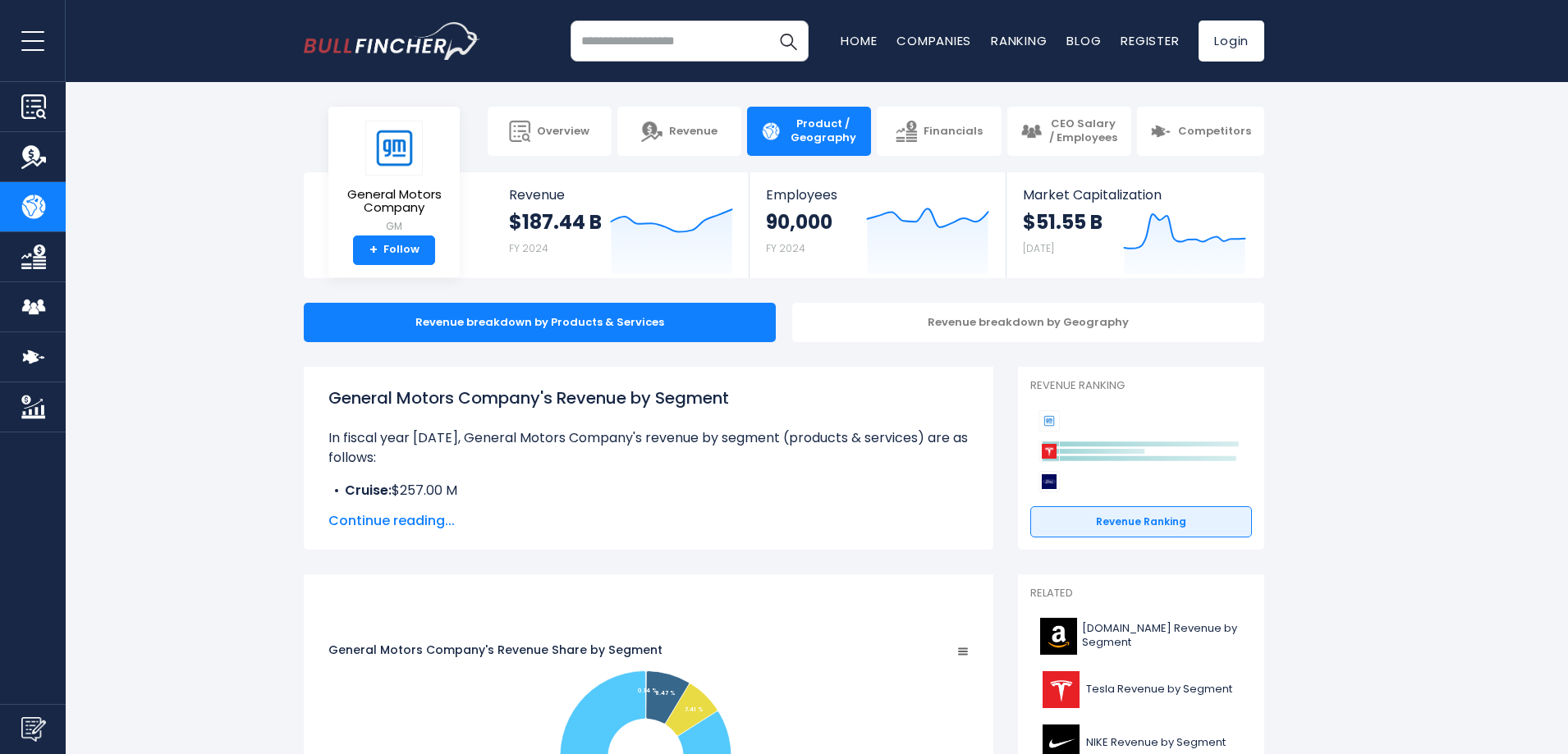
scroll to position [164, 0]
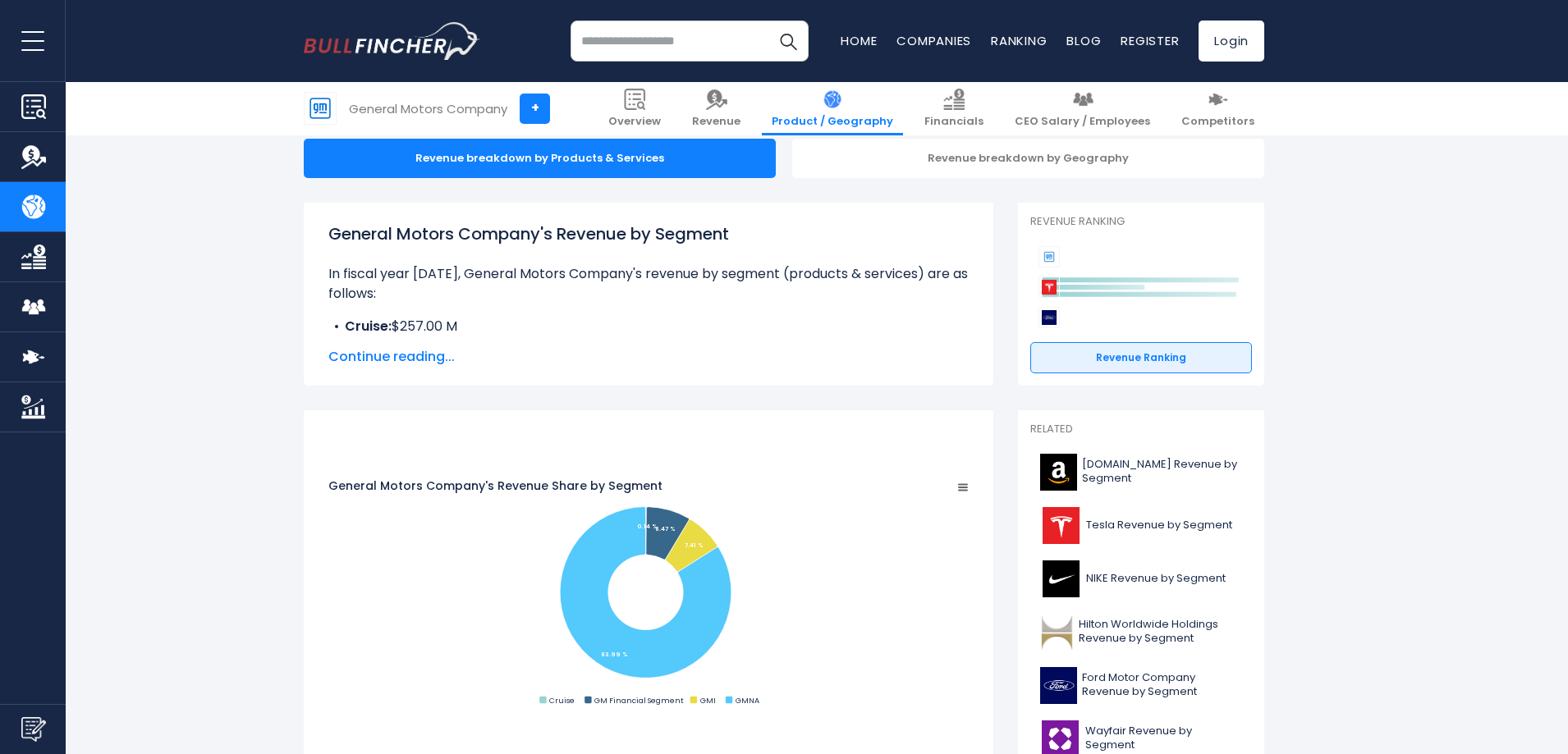
click at [418, 353] on span "Continue reading..." at bounding box center [649, 356] width 641 height 20
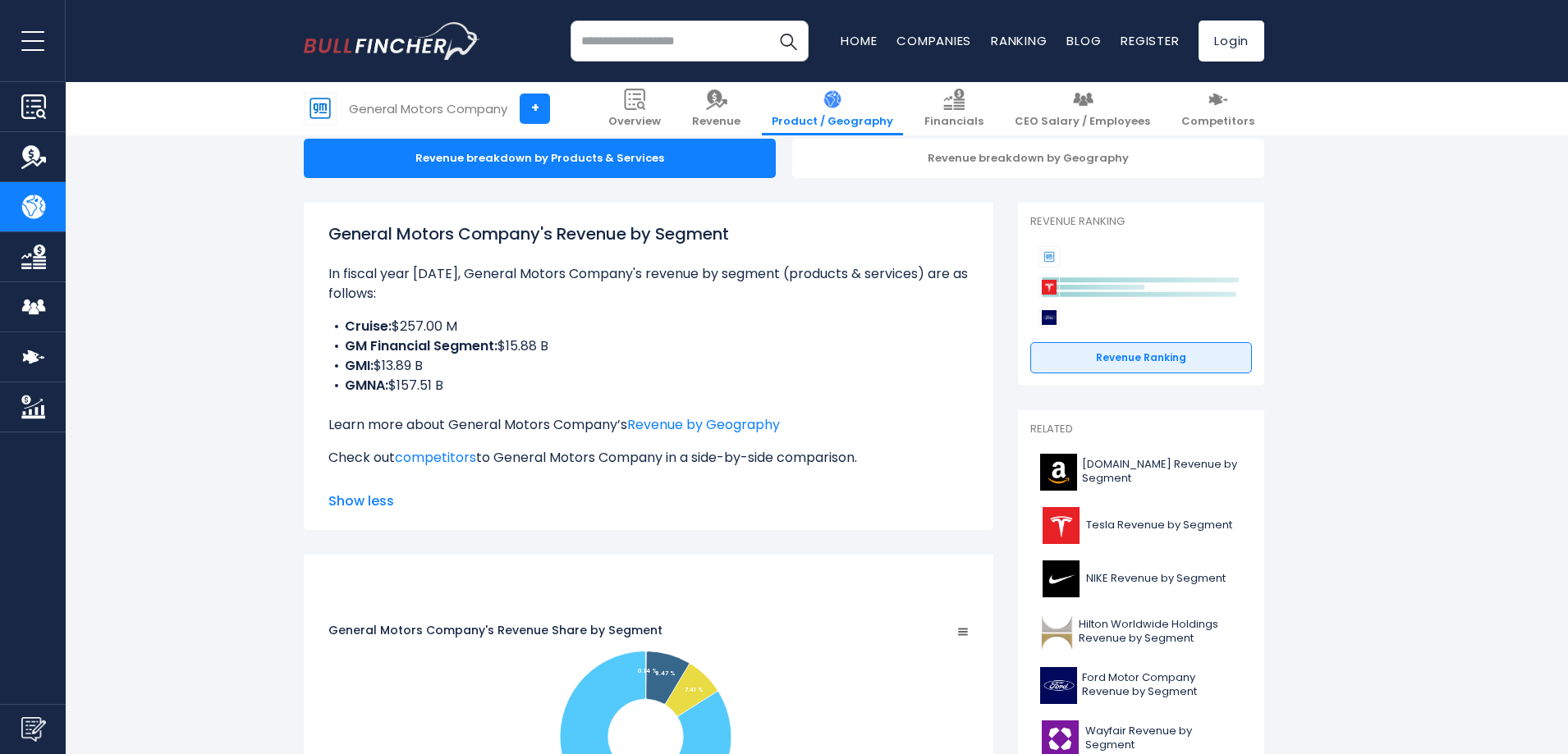
drag, startPoint x: 416, startPoint y: 294, endPoint x: 586, endPoint y: 398, distance: 199.3
click at [586, 398] on div "General Motors Company's Revenue by Segment In fiscal year [DATE], General Moto…" at bounding box center [649, 351] width 641 height 259
click at [586, 415] on p "Learn more about General Motors Company’s Revenue by Geography" at bounding box center [649, 425] width 641 height 20
drag, startPoint x: 586, startPoint y: 398, endPoint x: 478, endPoint y: 274, distance: 164.4
click at [478, 274] on div "General Motors Company's Revenue by Segment In fiscal year [DATE], General Moto…" at bounding box center [649, 351] width 641 height 259
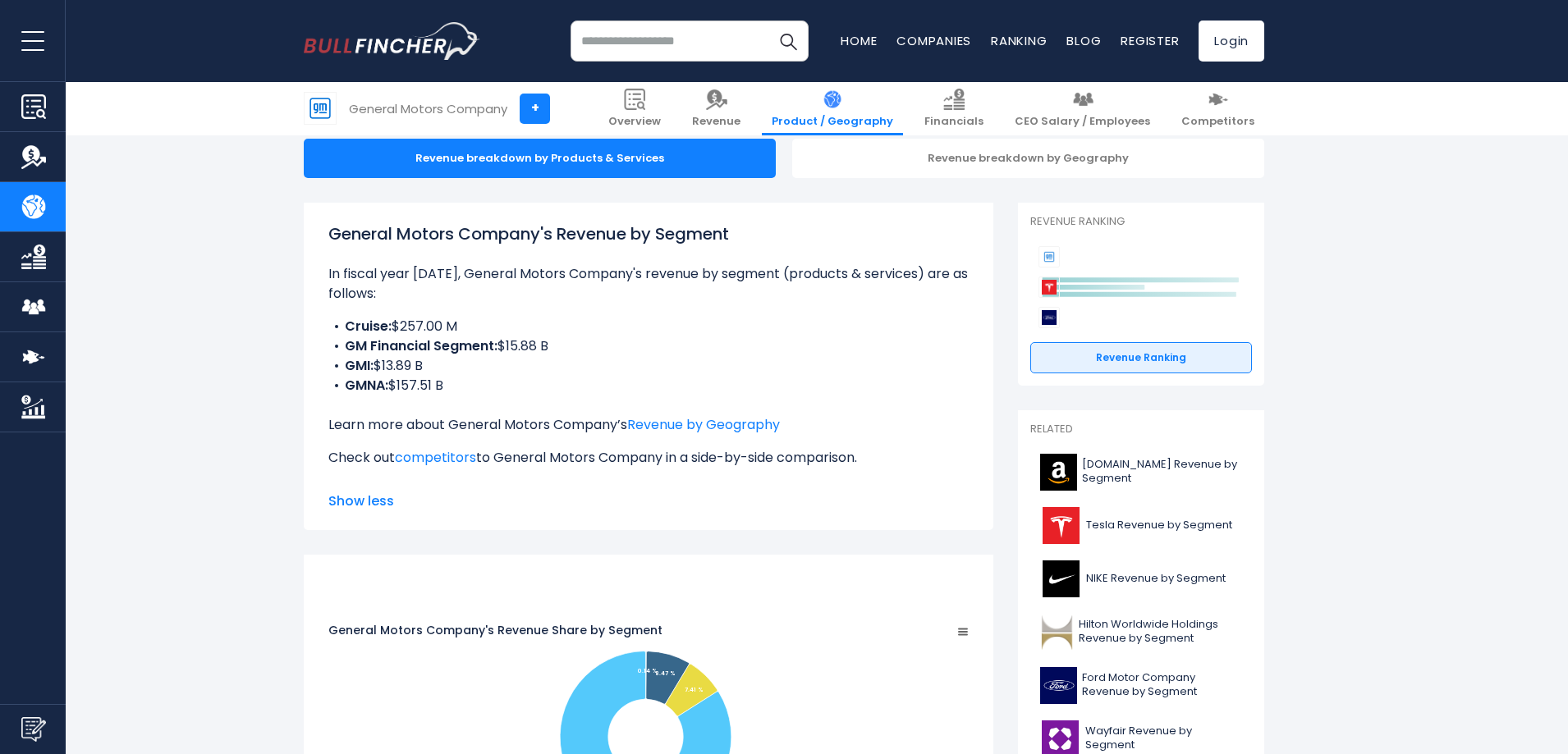
click at [478, 274] on p "In fiscal year [DATE], General Motors Company's revenue by segment (products & …" at bounding box center [649, 283] width 641 height 39
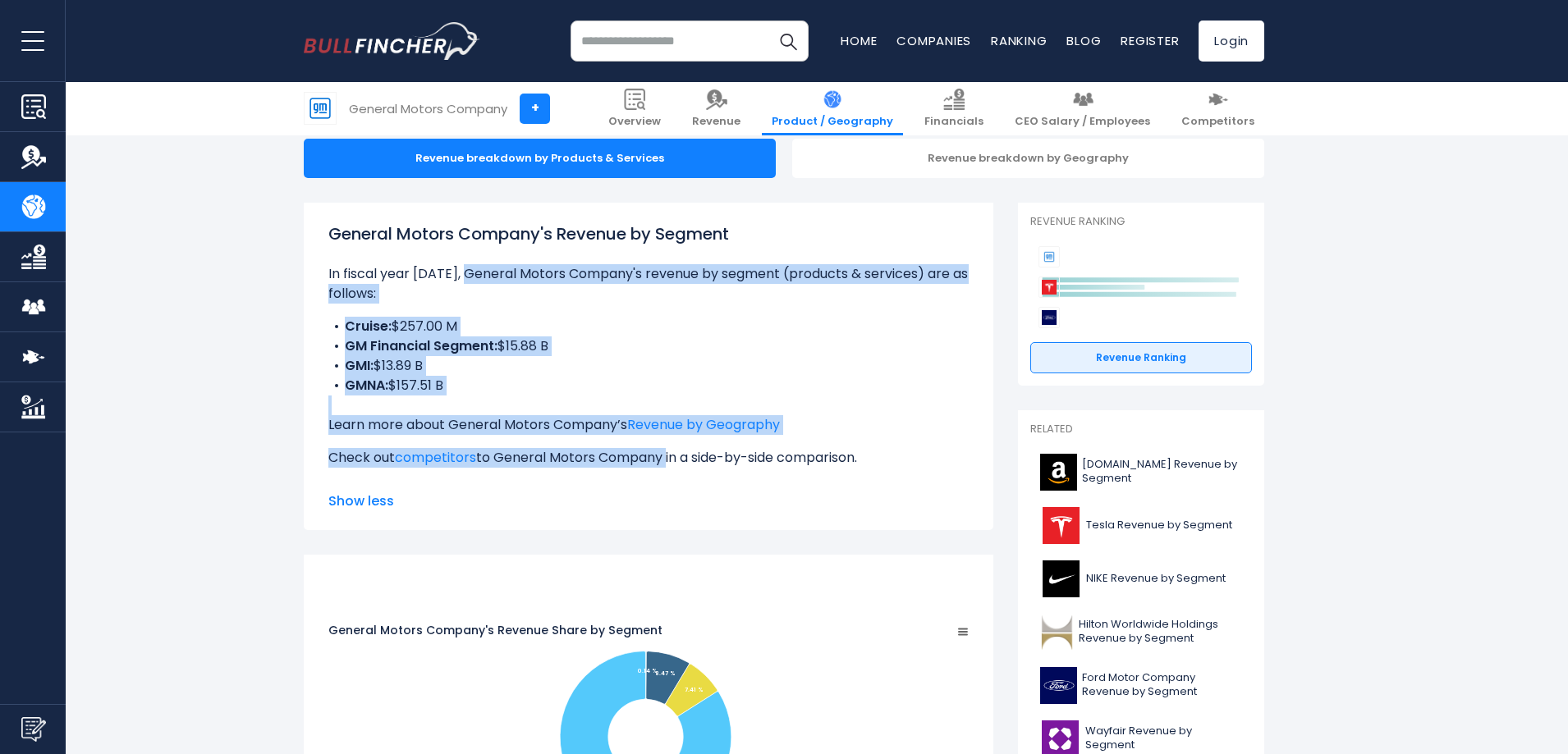
drag, startPoint x: 478, startPoint y: 274, endPoint x: 649, endPoint y: 436, distance: 235.6
click at [649, 436] on div "General Motors Company's Revenue by Segment In fiscal year [DATE], General Moto…" at bounding box center [649, 351] width 641 height 259
click at [649, 448] on p "Check out competitors to General Motors Company in a side-by-side comparison." at bounding box center [649, 458] width 641 height 20
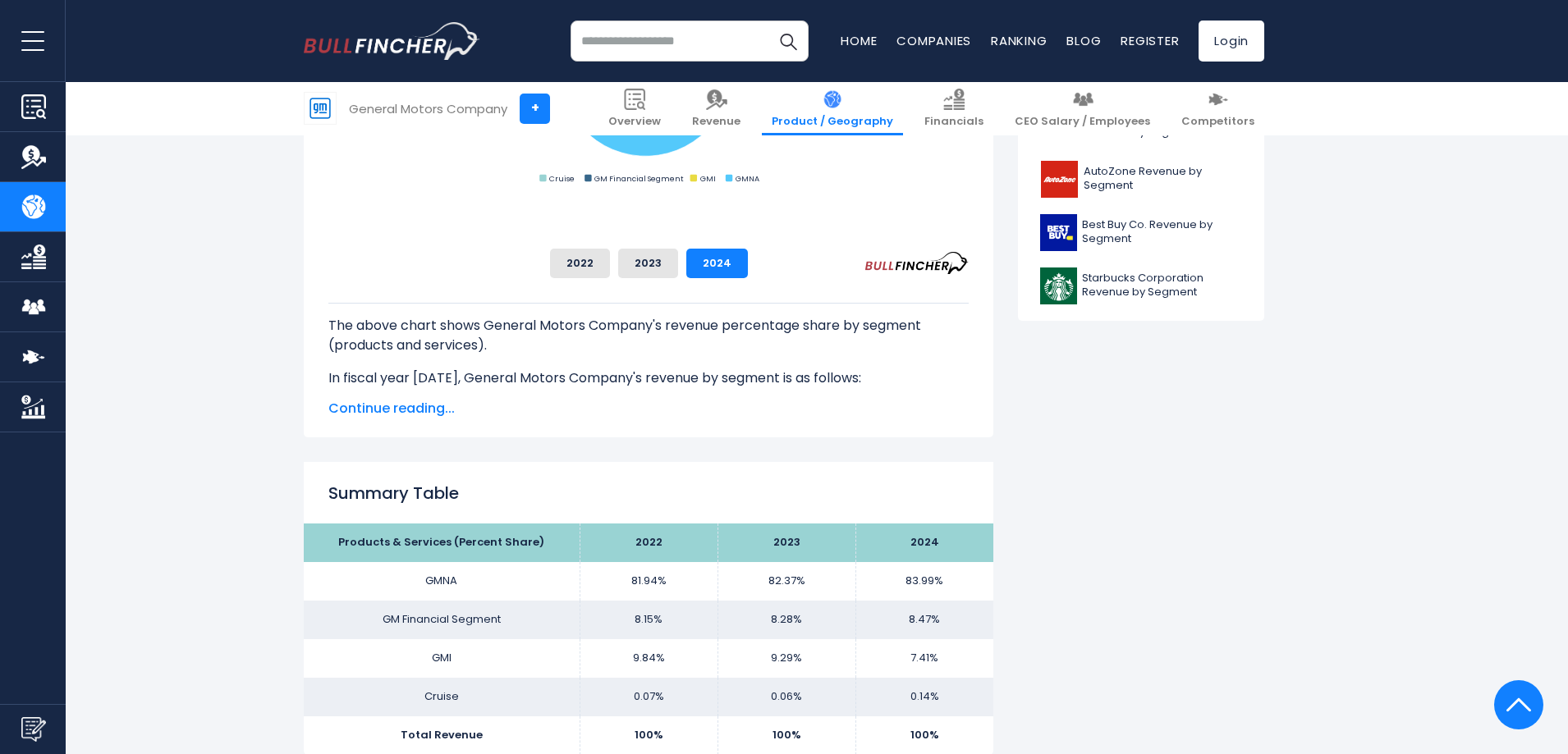
scroll to position [985, 0]
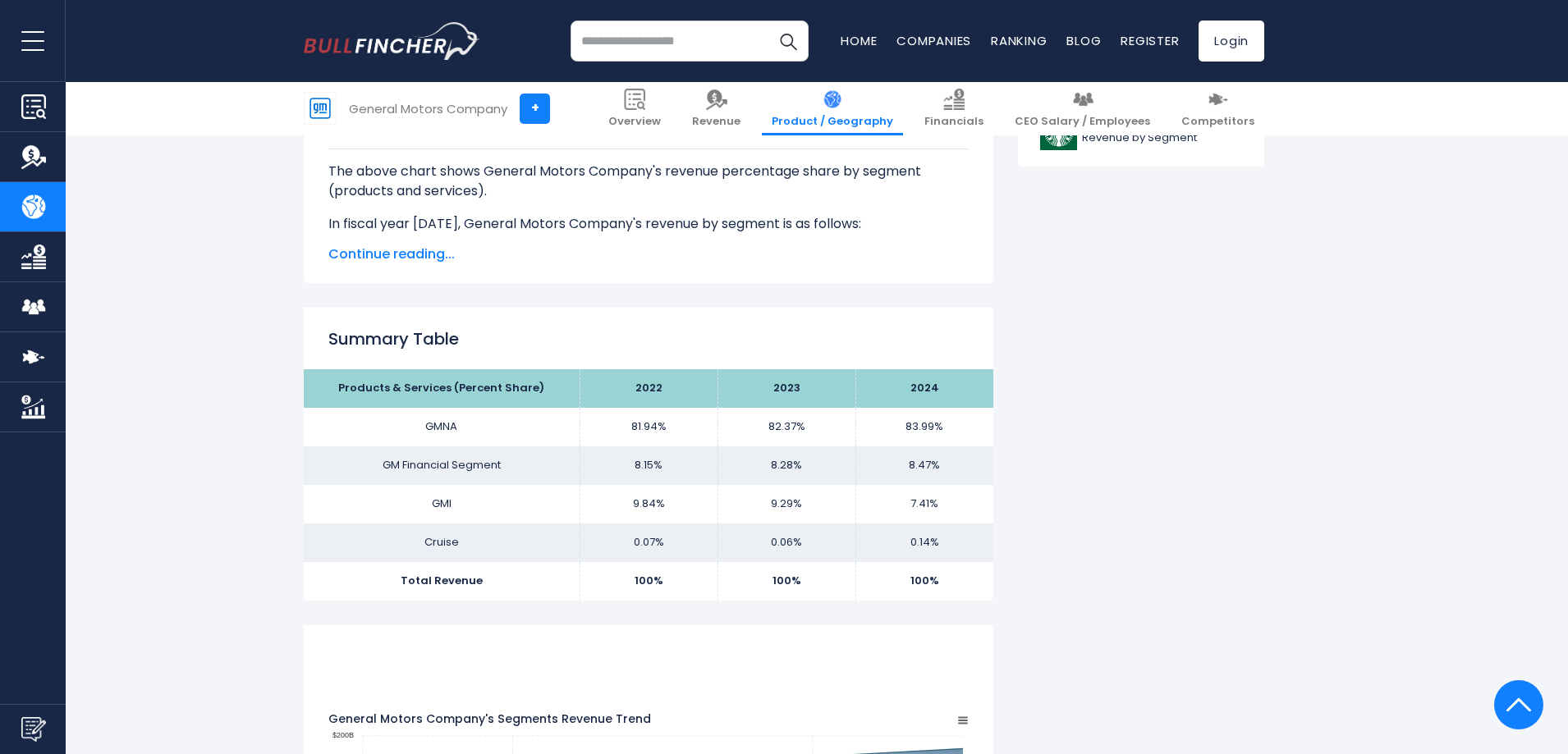
click at [409, 263] on span "Continue reading..." at bounding box center [649, 254] width 641 height 20
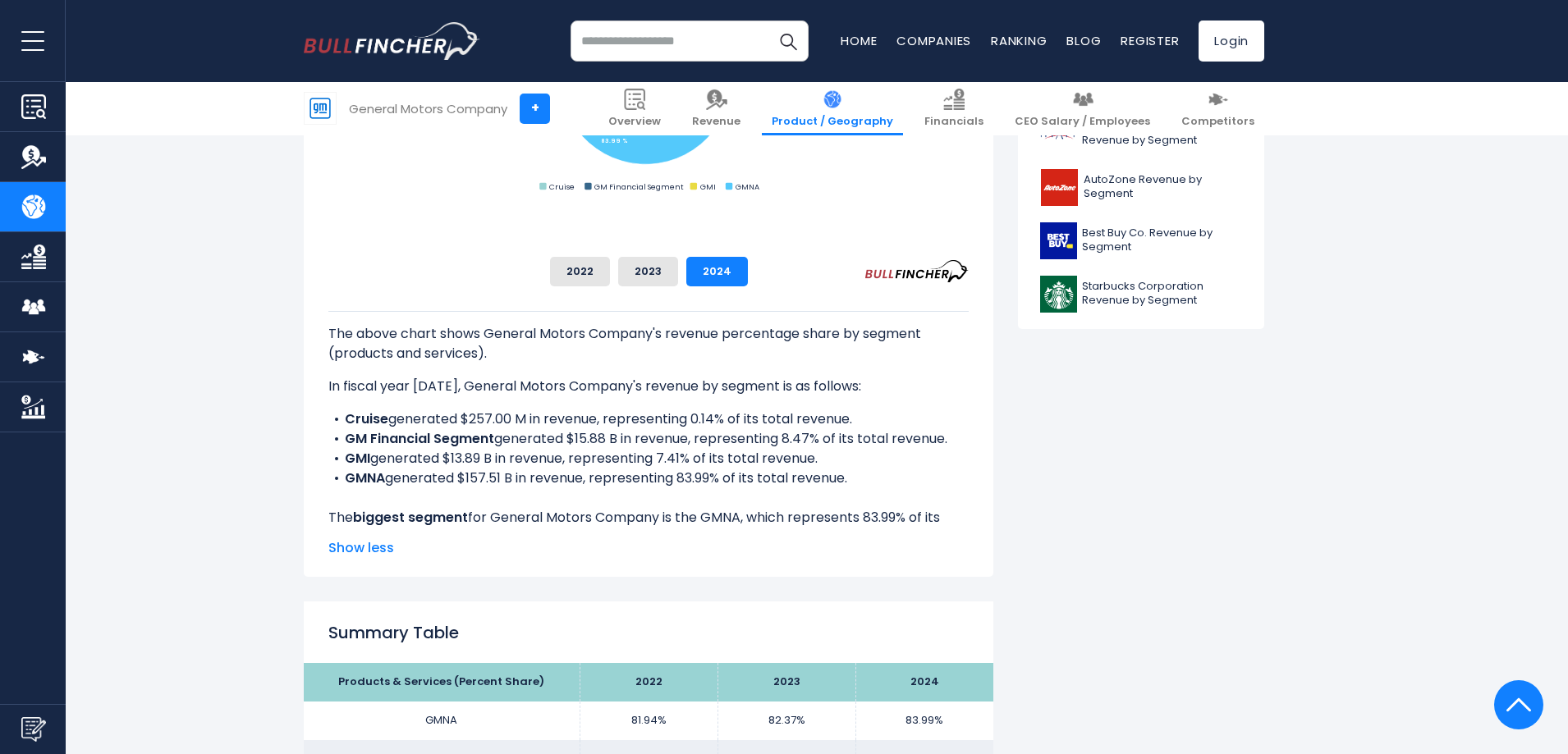
scroll to position [820, 0]
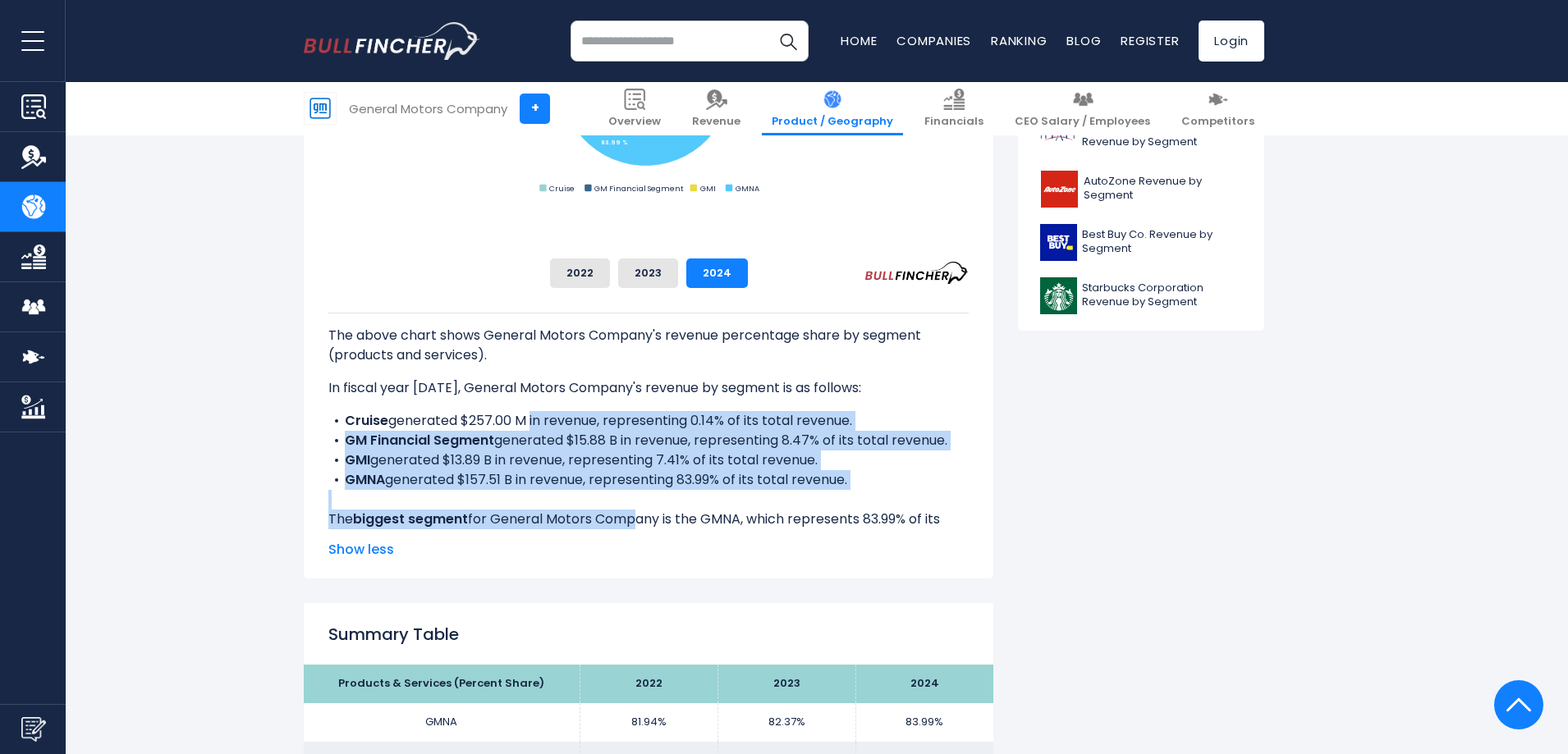
drag, startPoint x: 532, startPoint y: 418, endPoint x: 664, endPoint y: 523, distance: 168.7
click at [656, 516] on div "The above chart shows General Motors Company's revenue percentage share by segm…" at bounding box center [649, 451] width 641 height 276
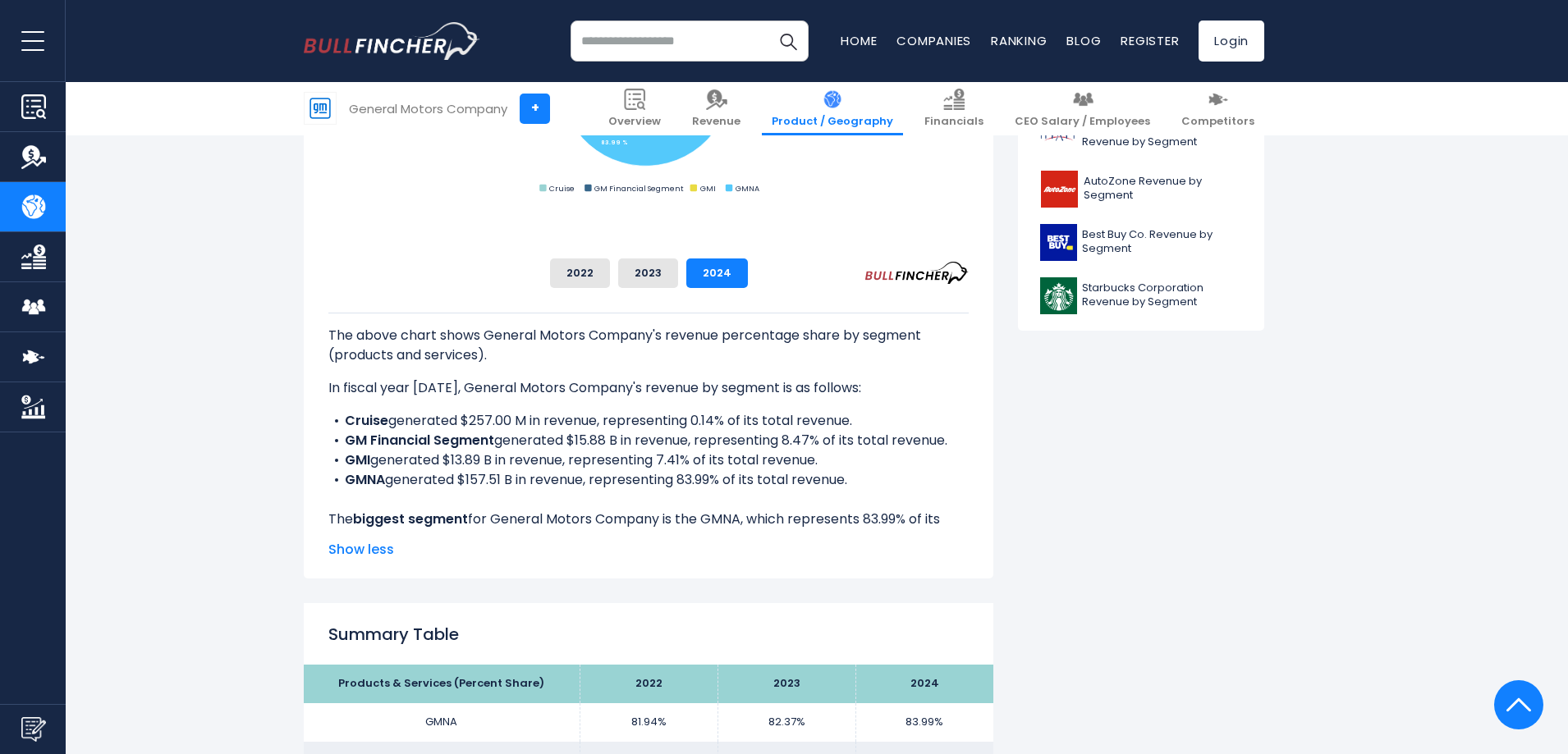
click at [664, 523] on div "The above chart shows General Motors Company's revenue percentage share by segm…" at bounding box center [649, 451] width 641 height 276
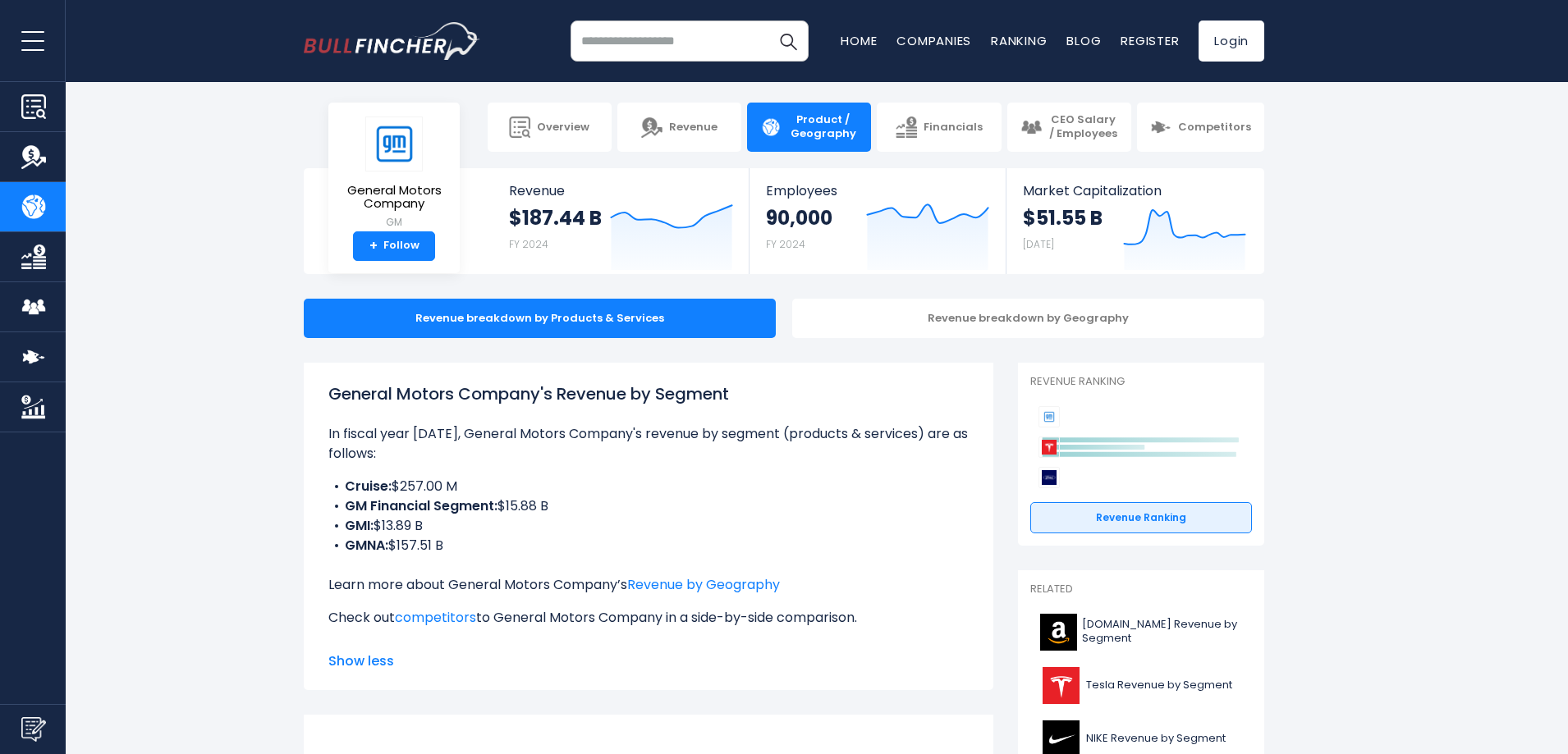
scroll to position [0, 0]
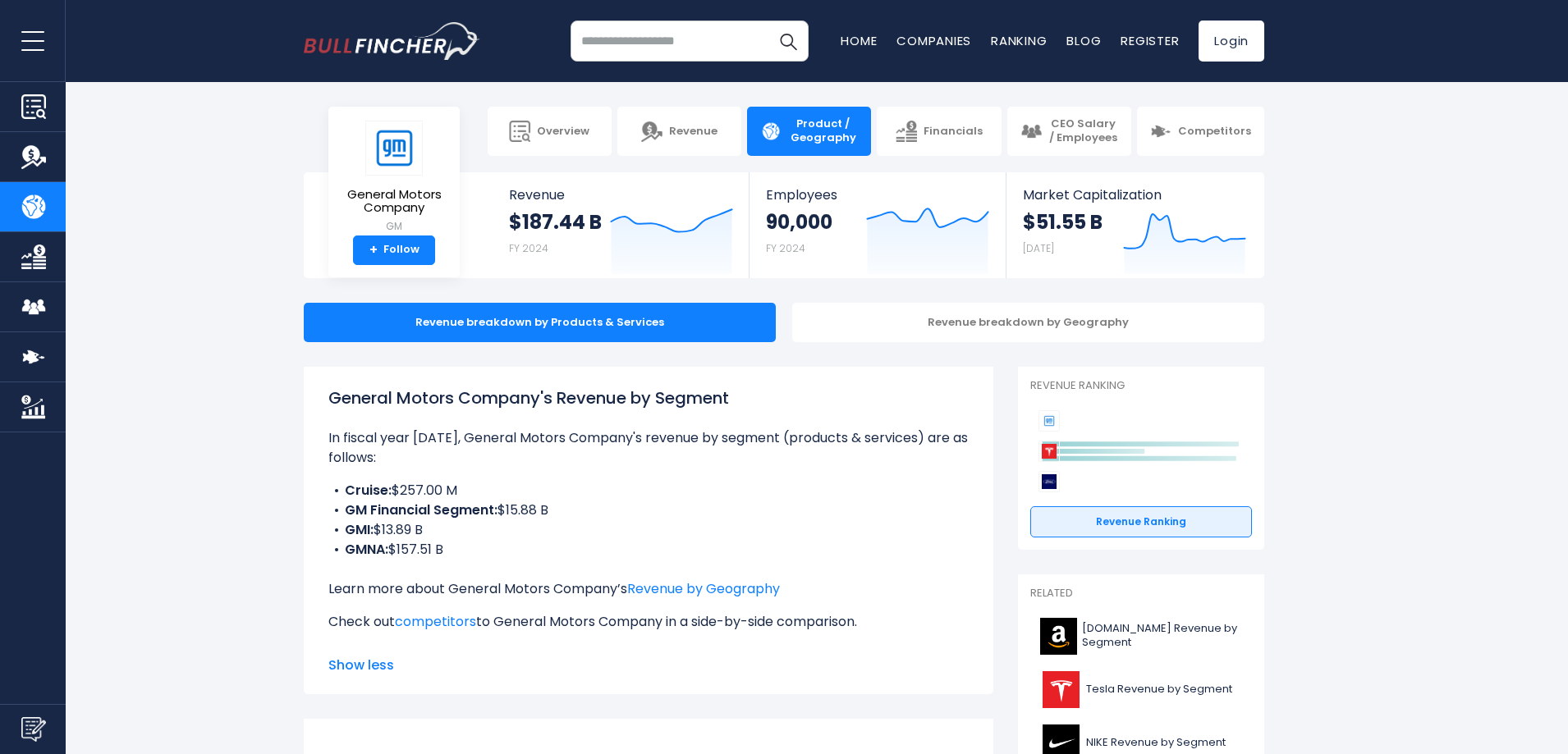
drag, startPoint x: 390, startPoint y: 478, endPoint x: 487, endPoint y: 526, distance: 108.2
click at [487, 526] on ul "Cruise: $257.00 M GM Financial Segment: $15.88 B GMI: $13.89 B GMNA: $157.51 B" at bounding box center [649, 520] width 641 height 79
click at [487, 540] on li "GMNA: $157.51 B" at bounding box center [649, 550] width 641 height 20
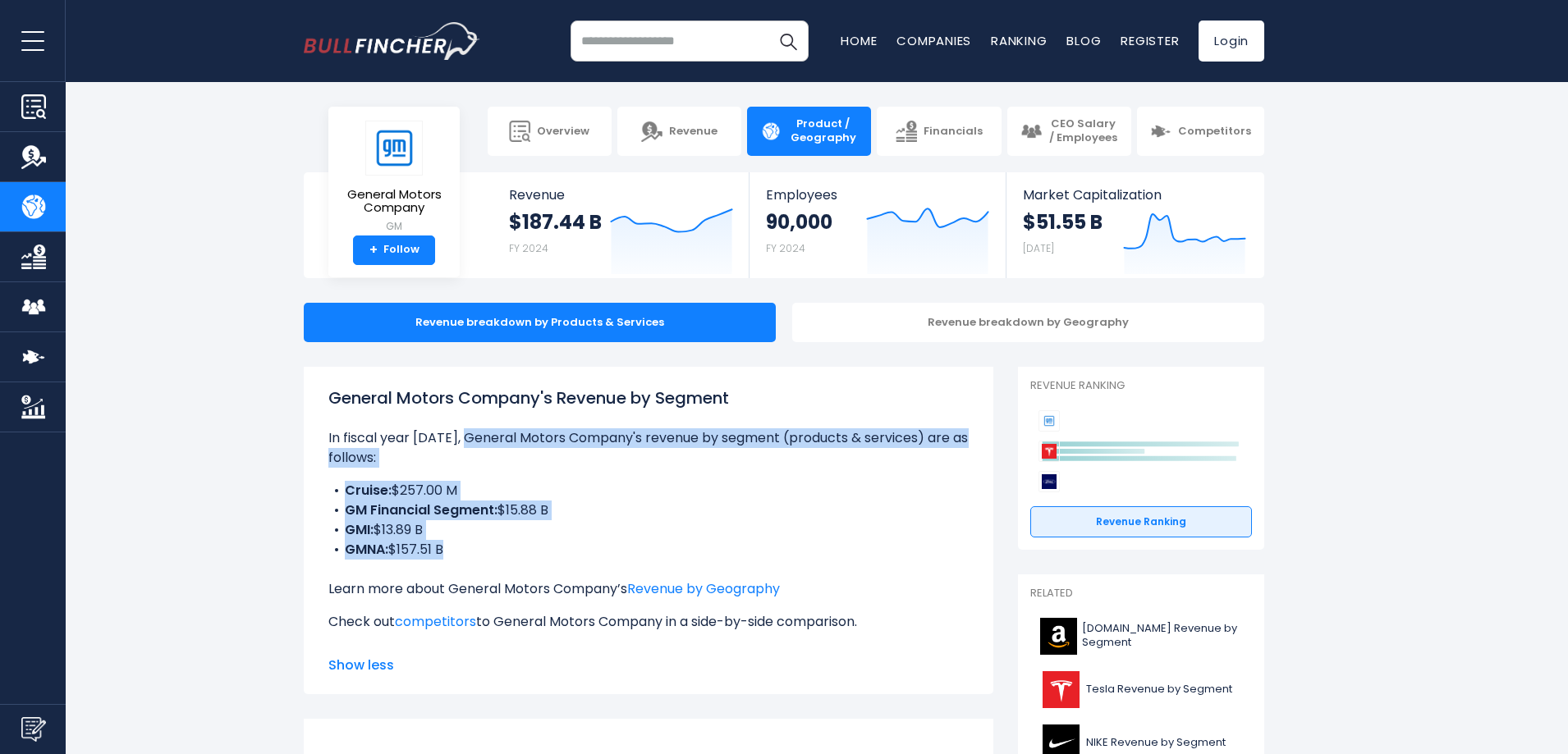
drag, startPoint x: 487, startPoint y: 526, endPoint x: 498, endPoint y: 432, distance: 94.6
click at [498, 432] on div "General Motors Company's Revenue by Segment In fiscal year [DATE], General Moto…" at bounding box center [649, 515] width 641 height 259
click at [498, 432] on p "In fiscal year [DATE], General Motors Company's revenue by segment (products & …" at bounding box center [649, 447] width 641 height 39
drag, startPoint x: 498, startPoint y: 432, endPoint x: 562, endPoint y: 511, distance: 101.7
click at [562, 511] on div "General Motors Company's Revenue by Segment In fiscal year [DATE], General Moto…" at bounding box center [649, 515] width 641 height 259
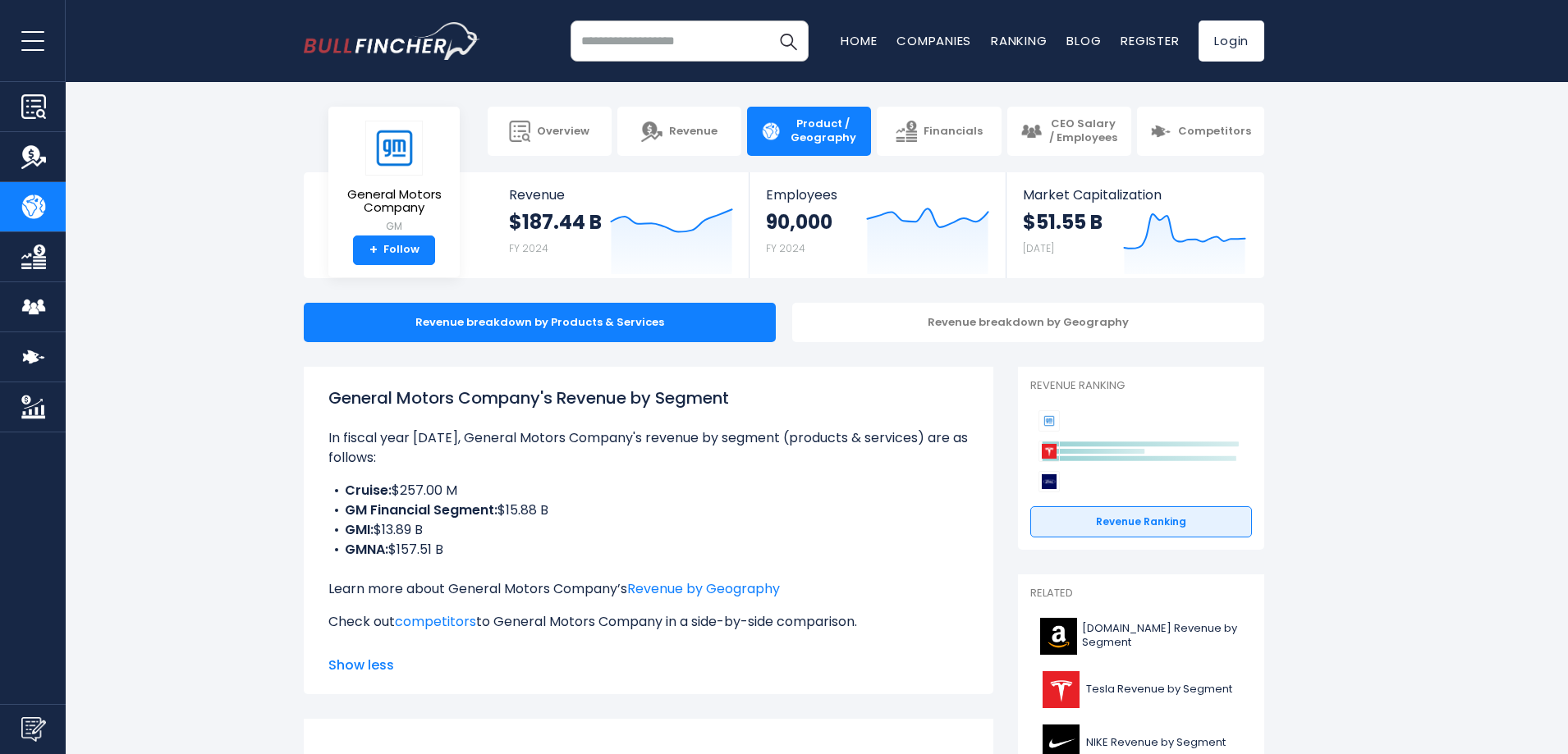
click at [585, 543] on div "General Motors Company's Revenue by Segment In fiscal year [DATE], General Moto…" at bounding box center [649, 515] width 641 height 259
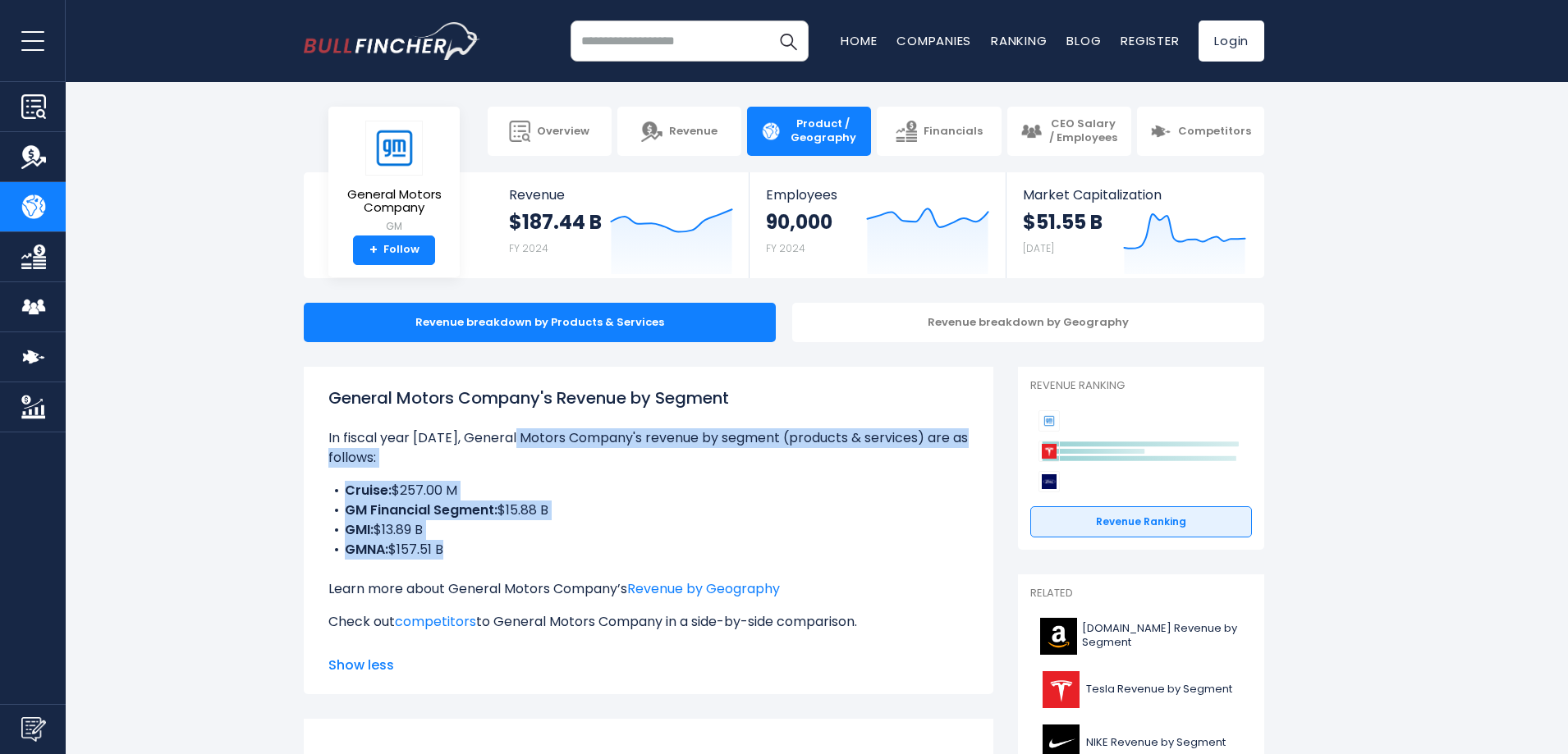
drag, startPoint x: 585, startPoint y: 543, endPoint x: 522, endPoint y: 428, distance: 131.1
click at [522, 428] on div "General Motors Company's Revenue by Segment In fiscal year [DATE], General Moto…" at bounding box center [649, 515] width 641 height 259
click at [522, 428] on p "In fiscal year [DATE], General Motors Company's revenue by segment (products & …" at bounding box center [649, 447] width 641 height 39
drag, startPoint x: 522, startPoint y: 428, endPoint x: 529, endPoint y: 548, distance: 120.2
click at [529, 548] on div "General Motors Company's Revenue by Segment In fiscal year [DATE], General Moto…" at bounding box center [649, 515] width 641 height 259
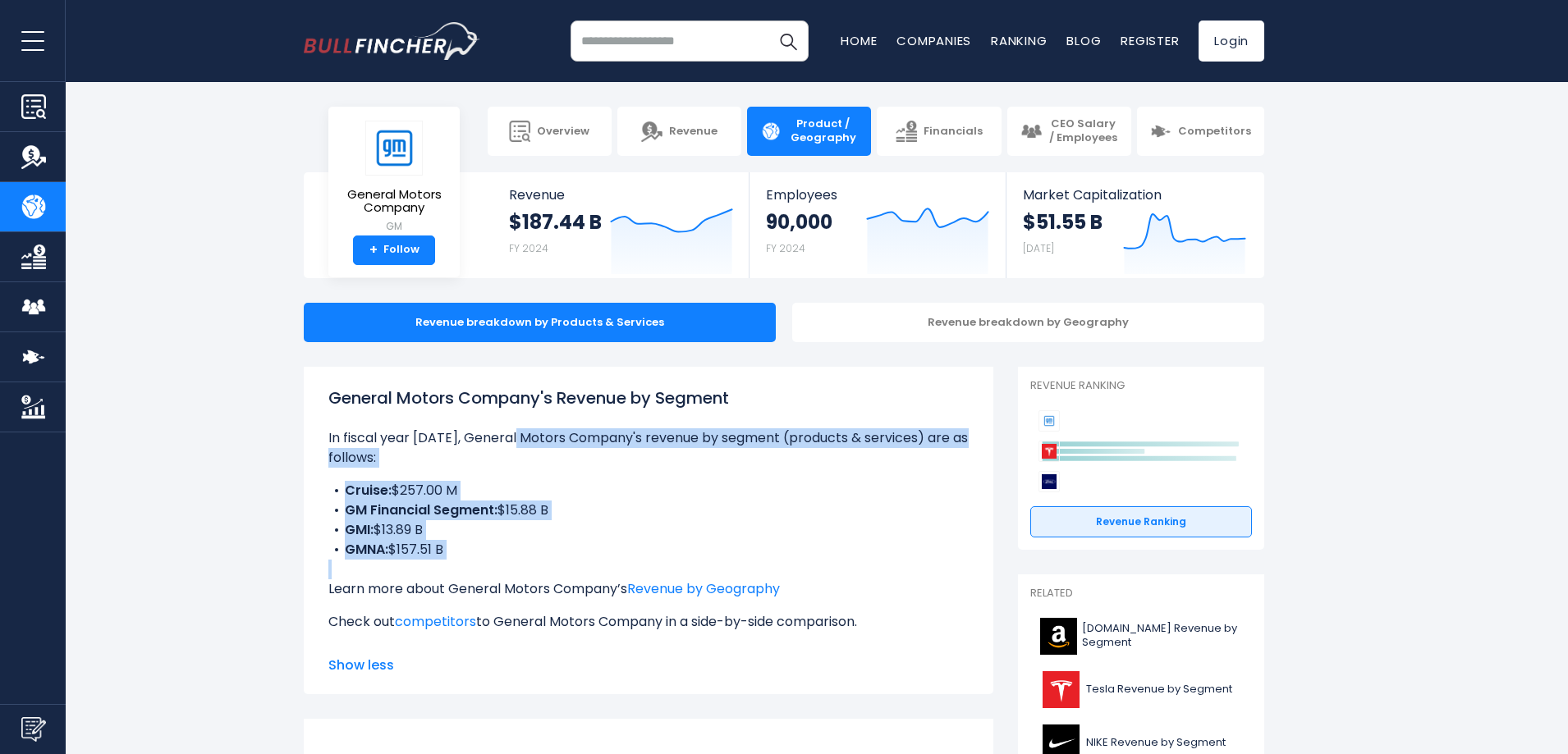
drag, startPoint x: 529, startPoint y: 548, endPoint x: 534, endPoint y: 576, distance: 28.4
click at [529, 549] on div "General Motors Company's Revenue by Segment In fiscal year [DATE], General Moto…" at bounding box center [649, 515] width 641 height 259
drag, startPoint x: 537, startPoint y: 578, endPoint x: 482, endPoint y: 452, distance: 137.5
click at [482, 452] on div "General Motors Company's Revenue by Segment In fiscal year [DATE], General Moto…" at bounding box center [649, 515] width 641 height 259
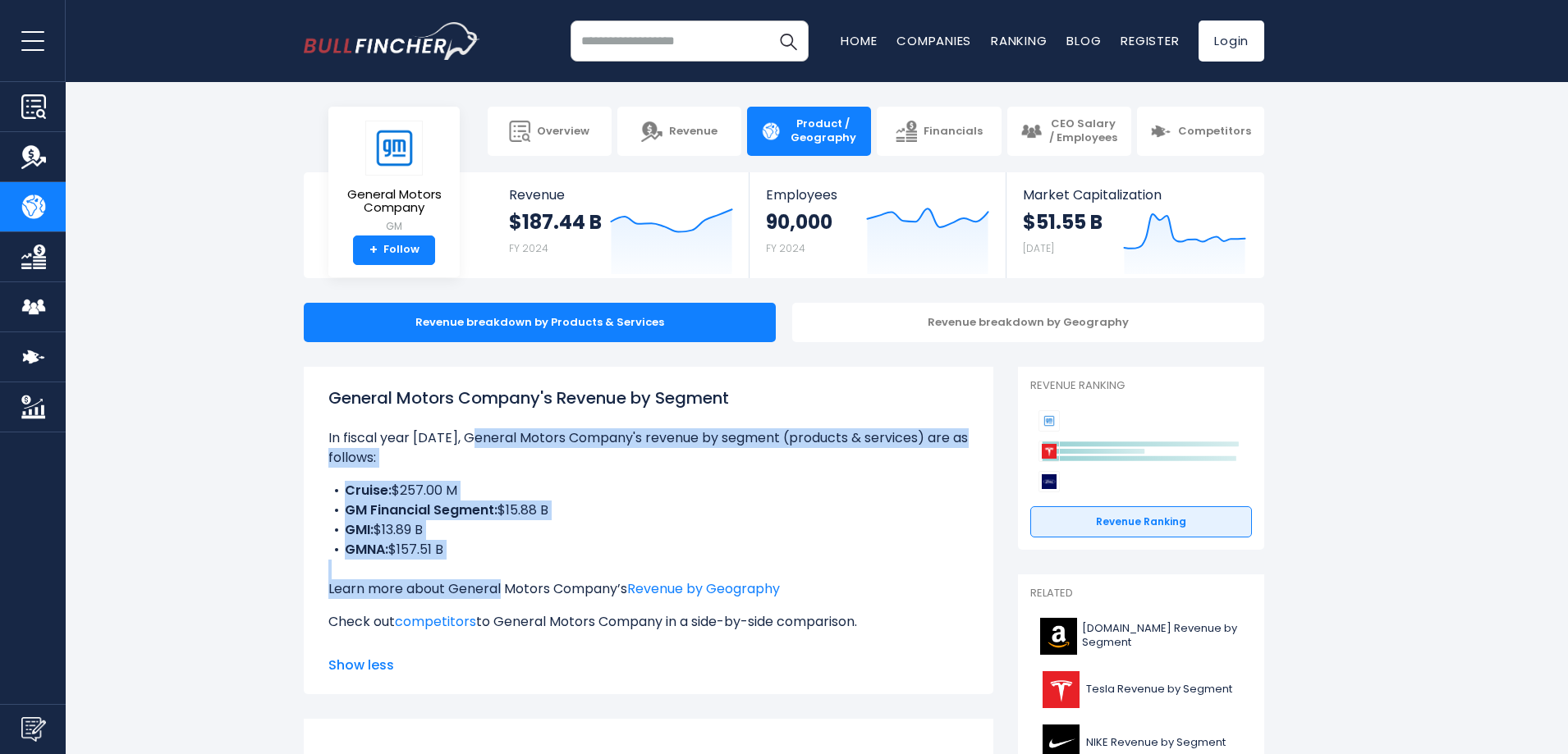
drag, startPoint x: 468, startPoint y: 416, endPoint x: 497, endPoint y: 580, distance: 166.5
click at [497, 580] on div "General Motors Company's Revenue by Segment In fiscal year [DATE], General Moto…" at bounding box center [649, 515] width 641 height 259
click at [500, 579] on p "Learn more about General Motors Company’s Revenue by Geography" at bounding box center [649, 589] width 641 height 20
drag, startPoint x: 510, startPoint y: 550, endPoint x: 479, endPoint y: 425, distance: 128.8
click at [479, 425] on div "General Motors Company's Revenue by Segment In fiscal year [DATE], General Moto…" at bounding box center [649, 515] width 641 height 259
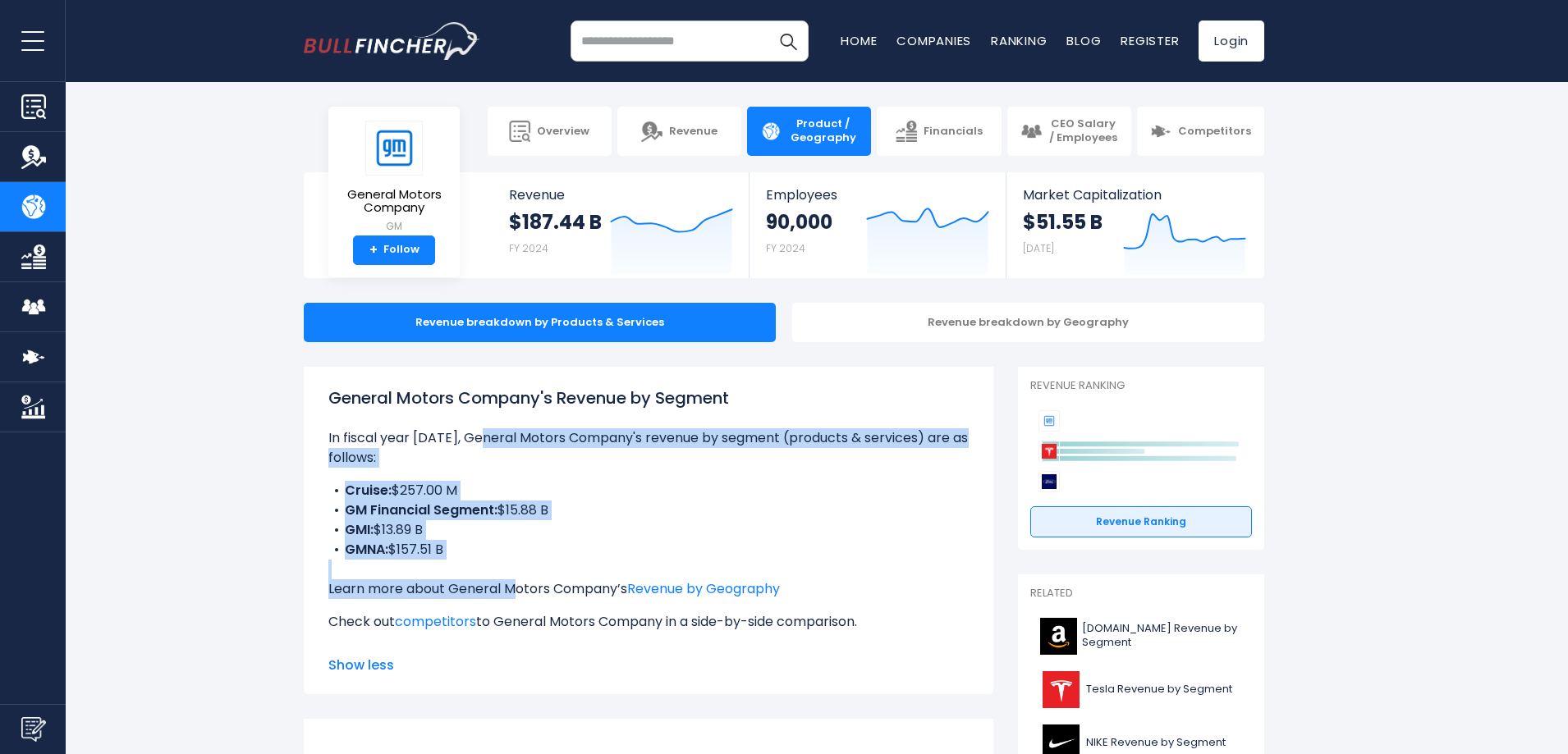
click at [479, 425] on div "General Motors Company's Revenue by Segment In fiscal year [DATE], General Moto…" at bounding box center [649, 515] width 641 height 259
drag, startPoint x: 479, startPoint y: 425, endPoint x: 565, endPoint y: 570, distance: 168.6
click at [565, 570] on div "General Motors Company's Revenue by Segment In fiscal year [DATE], General Moto…" at bounding box center [649, 515] width 641 height 259
click at [565, 579] on p "Learn more about General Motors Company’s Revenue by Geography" at bounding box center [649, 589] width 641 height 20
drag, startPoint x: 537, startPoint y: 501, endPoint x: 510, endPoint y: 440, distance: 66.7
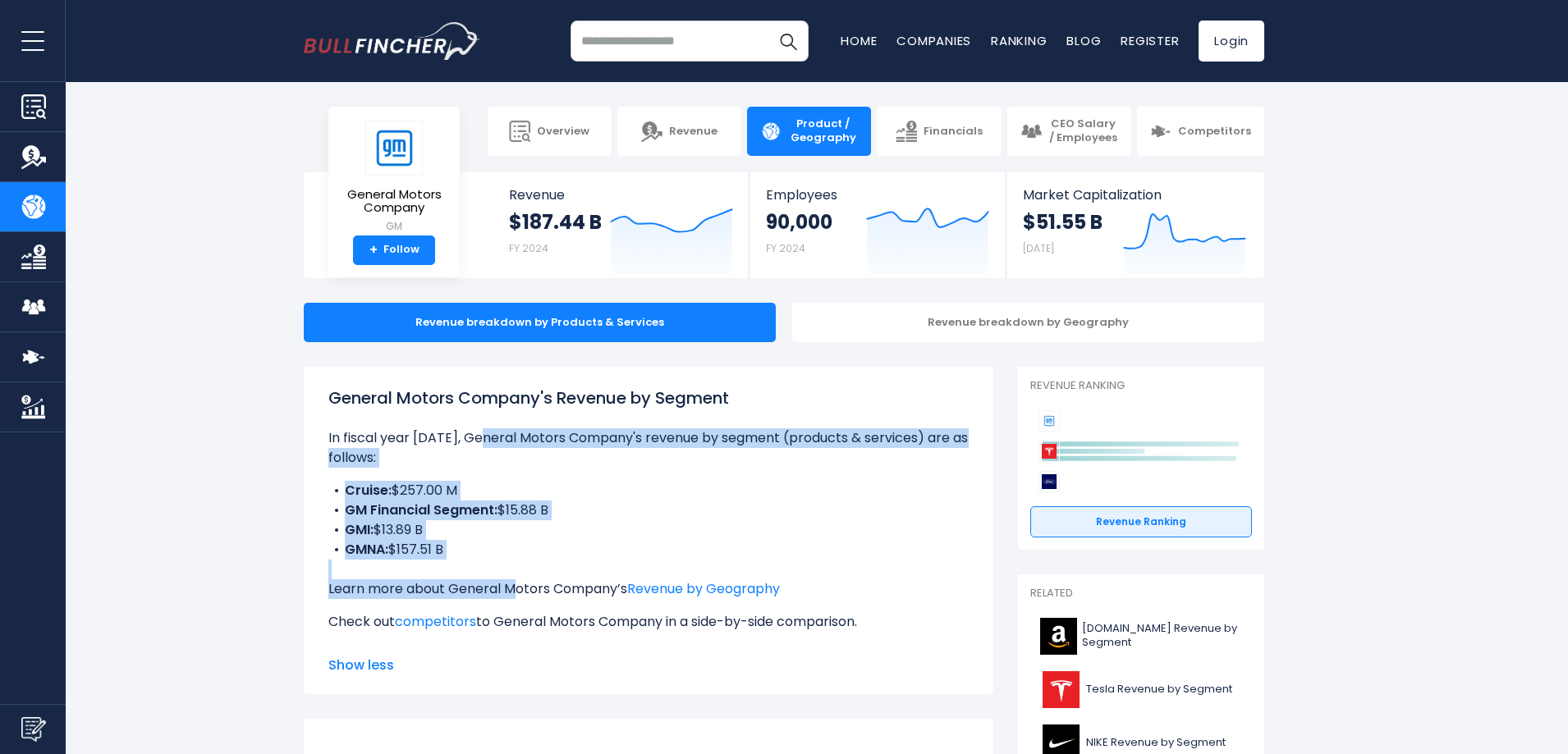
click at [510, 440] on div "General Motors Company's Revenue by Segment In fiscal year [DATE], General Moto…" at bounding box center [649, 515] width 641 height 259
click at [510, 440] on p "In fiscal year [DATE], General Motors Company's revenue by segment (products & …" at bounding box center [649, 447] width 641 height 39
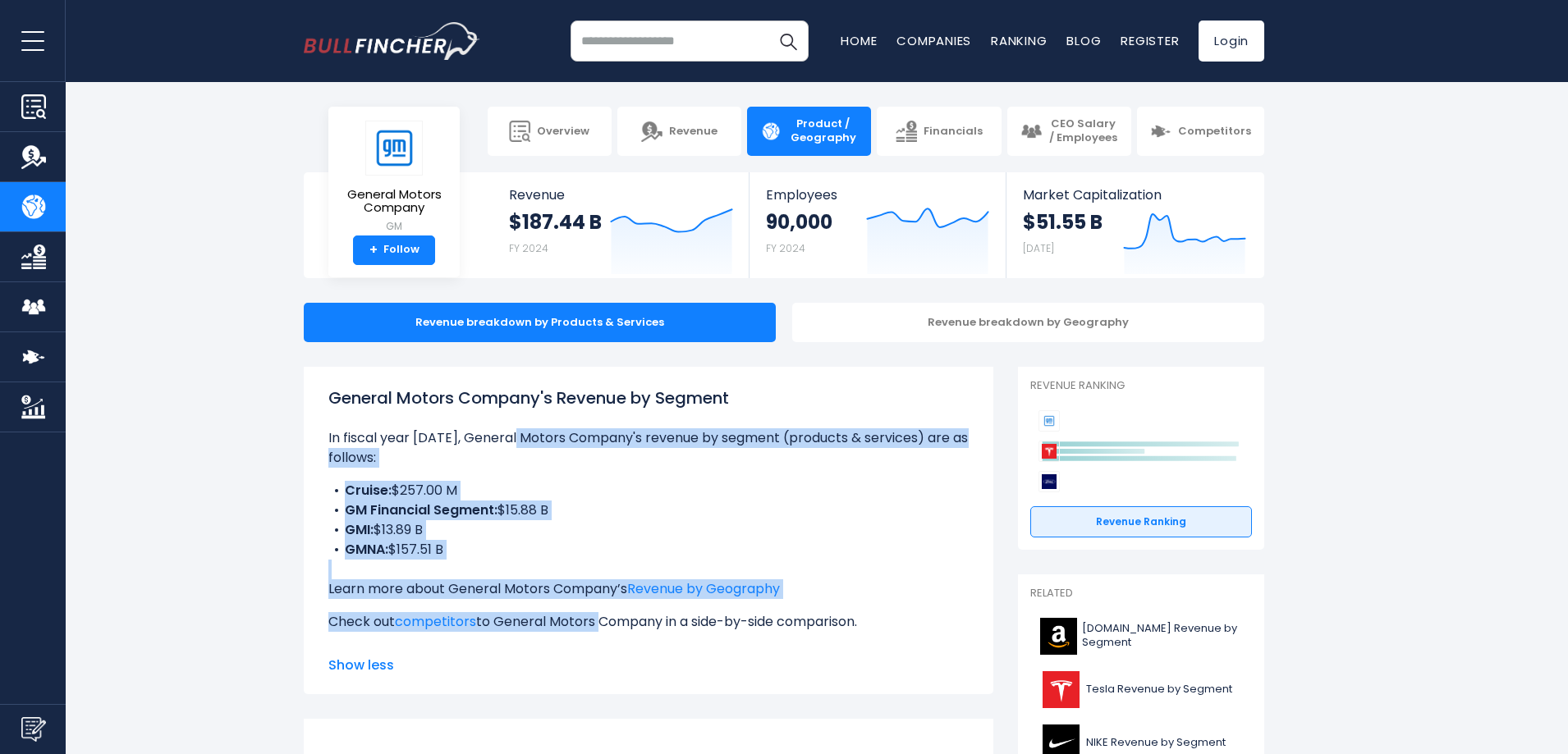
drag, startPoint x: 510, startPoint y: 440, endPoint x: 572, endPoint y: 582, distance: 154.9
click at [572, 582] on div "General Motors Company's Revenue by Segment In fiscal year [DATE], General Moto…" at bounding box center [649, 515] width 641 height 259
drag, startPoint x: 572, startPoint y: 582, endPoint x: 511, endPoint y: 439, distance: 155.5
click at [511, 439] on div "General Motors Company's Revenue by Segment In fiscal year [DATE], General Moto…" at bounding box center [649, 515] width 641 height 259
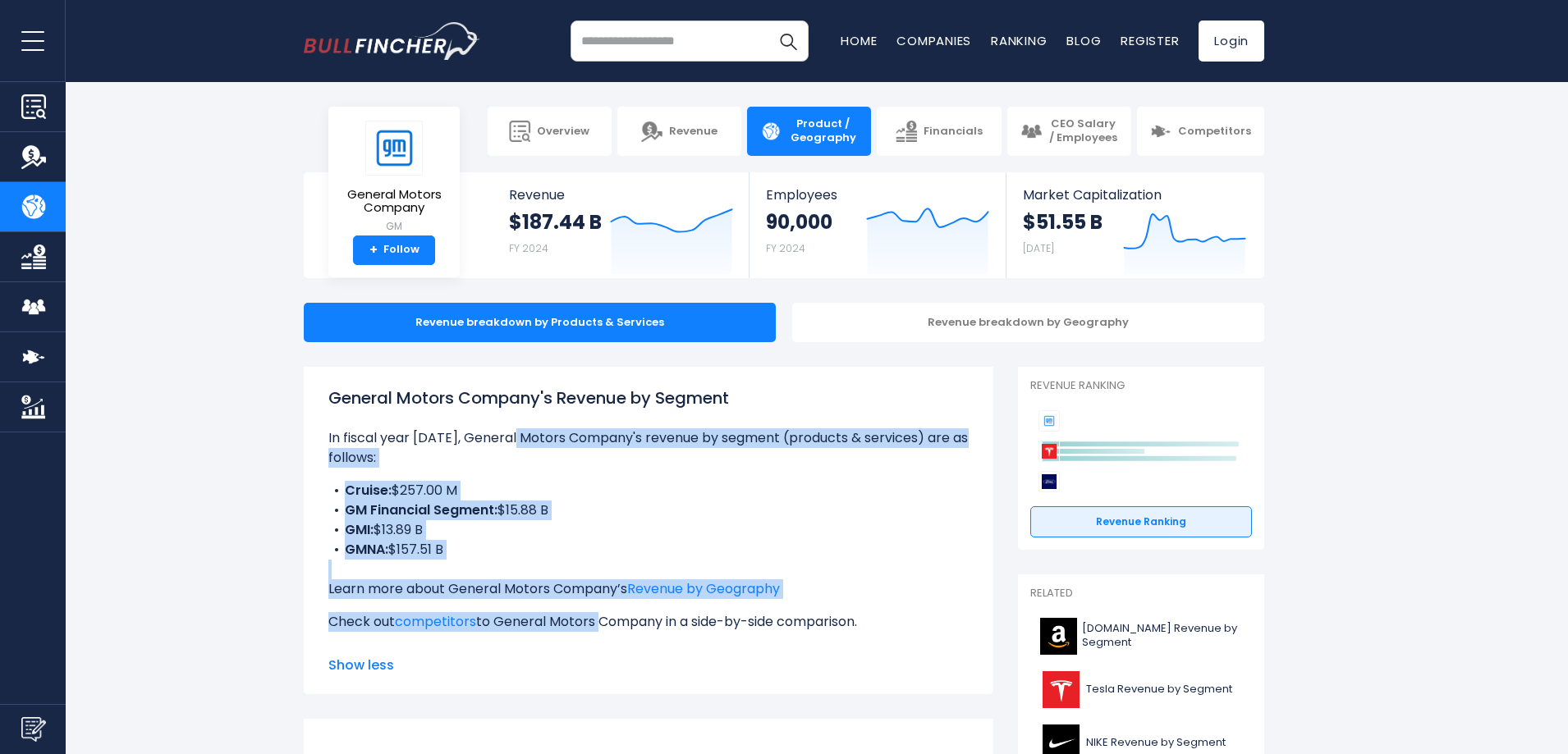
click at [511, 439] on p "In fiscal year [DATE], General Motors Company's revenue by segment (products & …" at bounding box center [649, 447] width 641 height 39
drag, startPoint x: 511, startPoint y: 439, endPoint x: 567, endPoint y: 581, distance: 152.6
click at [567, 581] on div "General Motors Company's Revenue by Segment In fiscal year [DATE], General Moto…" at bounding box center [649, 515] width 641 height 259
drag, startPoint x: 567, startPoint y: 581, endPoint x: 472, endPoint y: 432, distance: 176.7
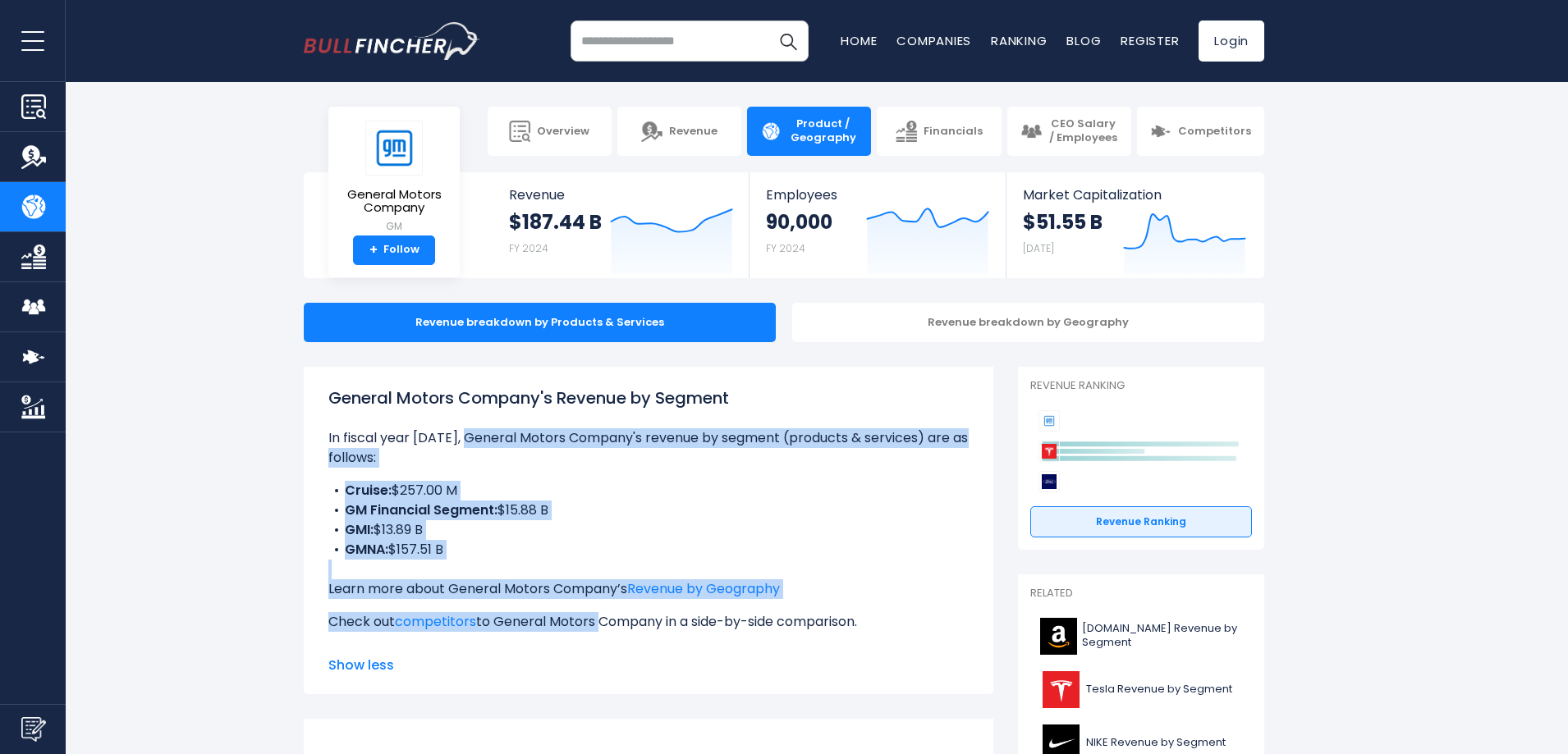
click at [472, 432] on div "General Motors Company's Revenue by Segment In fiscal year [DATE], General Moto…" at bounding box center [649, 515] width 641 height 259
click at [472, 432] on p "In fiscal year [DATE], General Motors Company's revenue by segment (products & …" at bounding box center [649, 447] width 641 height 39
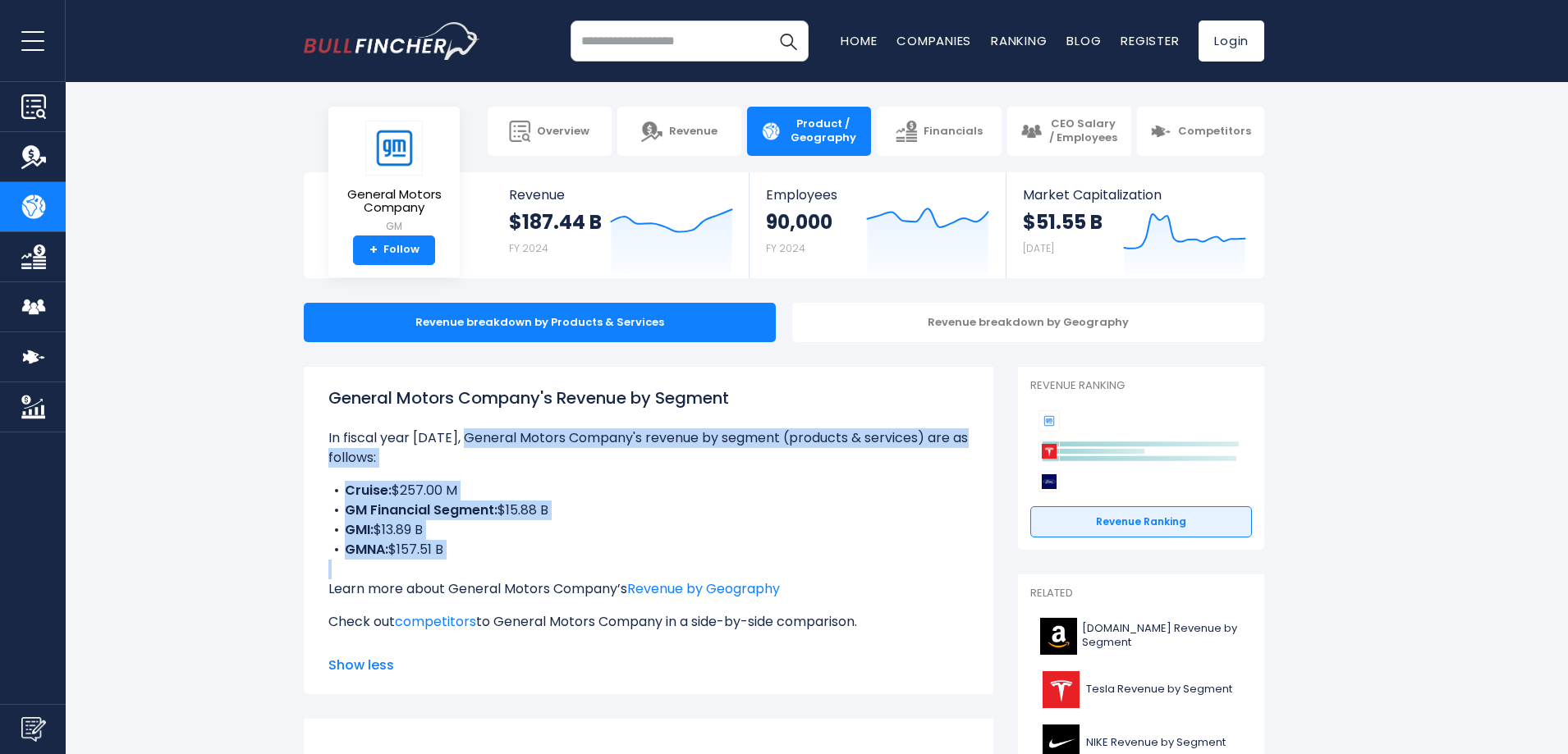
drag, startPoint x: 472, startPoint y: 432, endPoint x: 541, endPoint y: 557, distance: 142.8
click at [541, 557] on div "General Motors Company's Revenue by Segment In fiscal year [DATE], General Moto…" at bounding box center [649, 515] width 641 height 259
drag, startPoint x: 533, startPoint y: 418, endPoint x: 597, endPoint y: 576, distance: 170.5
click at [597, 576] on div "General Motors Company's Revenue by Segment In fiscal year [DATE], General Moto…" at bounding box center [649, 515] width 641 height 259
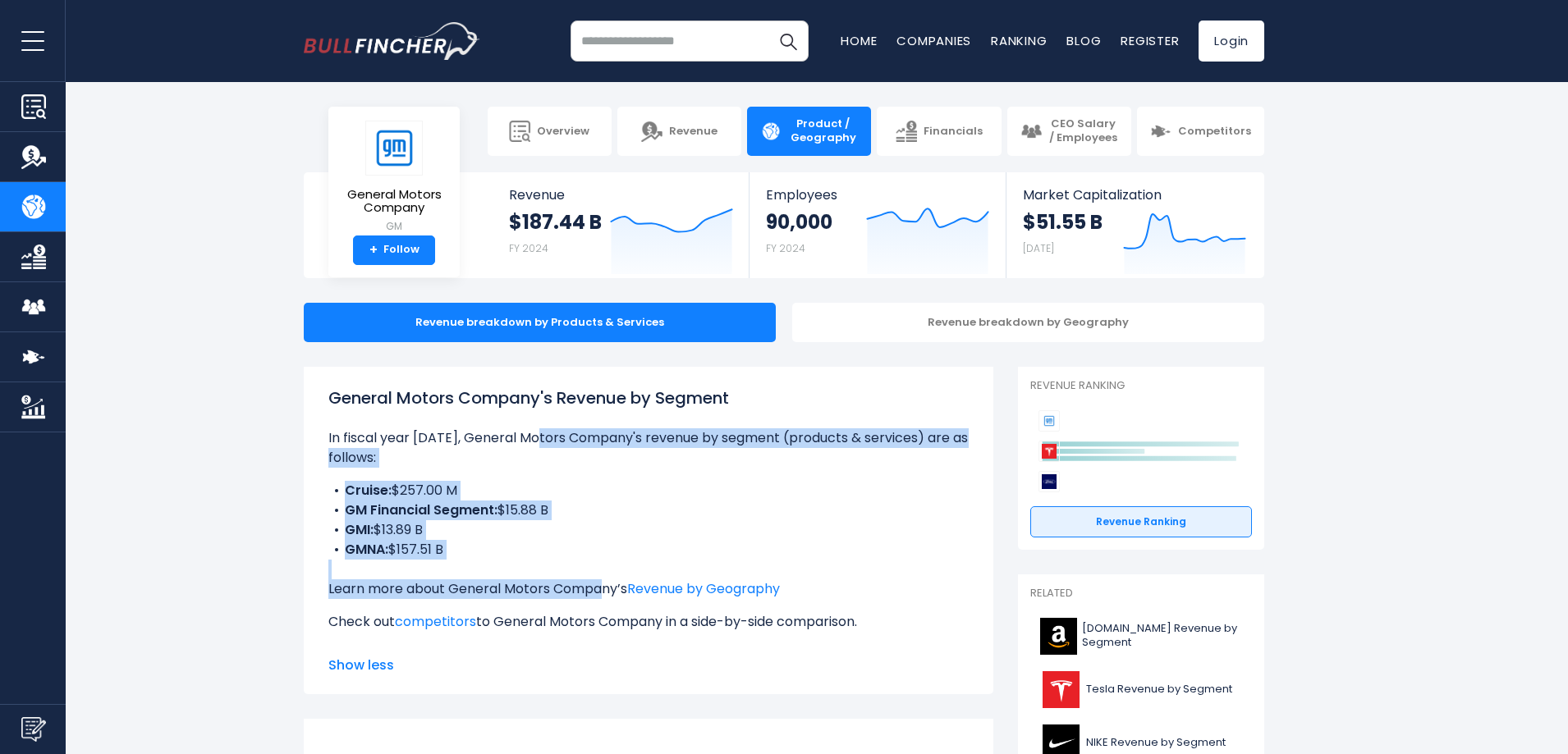
click at [597, 579] on p "Learn more about General Motors Company’s Revenue by Geography" at bounding box center [649, 589] width 641 height 20
drag, startPoint x: 597, startPoint y: 576, endPoint x: 554, endPoint y: 445, distance: 137.9
click at [554, 445] on div "General Motors Company's Revenue by Segment In fiscal year [DATE], General Moto…" at bounding box center [649, 515] width 641 height 259
click at [554, 445] on p "In fiscal year [DATE], General Motors Company's revenue by segment (products & …" at bounding box center [649, 447] width 641 height 39
drag, startPoint x: 554, startPoint y: 445, endPoint x: 567, endPoint y: 557, distance: 112.8
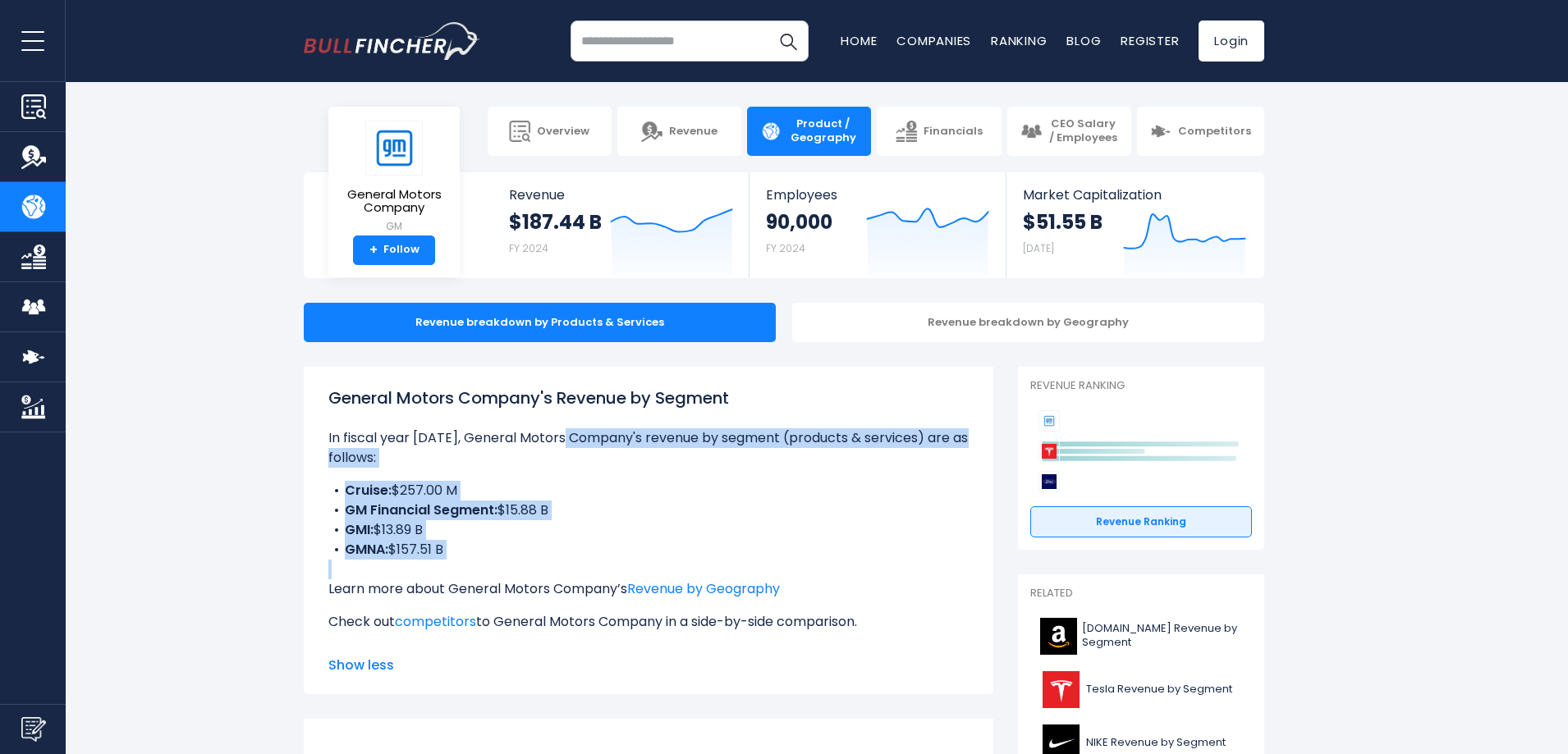
click at [567, 557] on div "General Motors Company's Revenue by Segment In fiscal year [DATE], General Moto…" at bounding box center [649, 515] width 641 height 259
drag, startPoint x: 566, startPoint y: 571, endPoint x: 530, endPoint y: 467, distance: 110.1
click at [530, 469] on div "General Motors Company's Revenue by Segment In fiscal year [DATE], General Moto…" at bounding box center [649, 515] width 641 height 259
click at [530, 481] on li "Cruise: $257.00 M" at bounding box center [649, 490] width 641 height 20
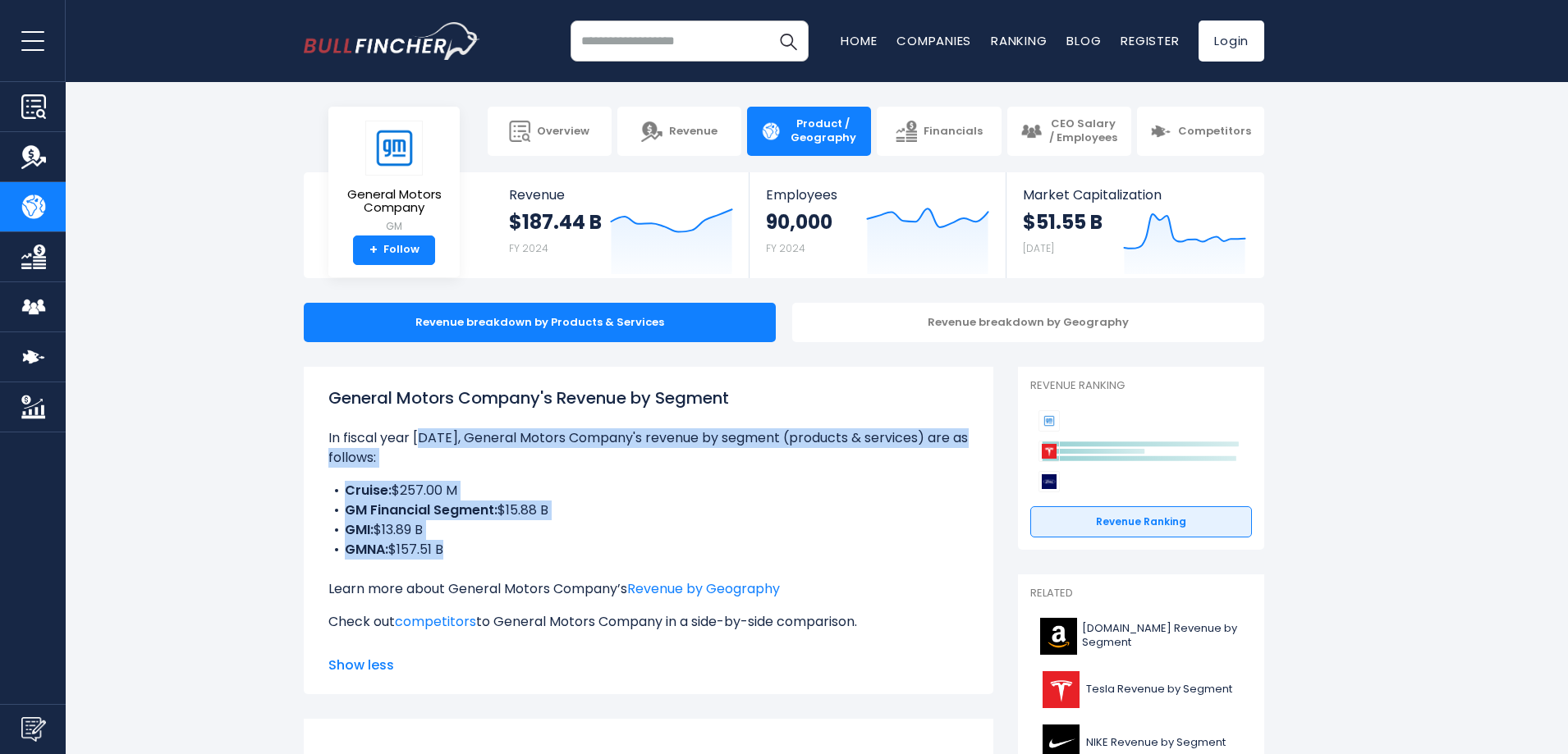
drag, startPoint x: 418, startPoint y: 449, endPoint x: 517, endPoint y: 543, distance: 136.5
click at [517, 543] on div "General Motors Company's Revenue by Segment In fiscal year [DATE], General Moto…" at bounding box center [649, 515] width 641 height 259
drag, startPoint x: 517, startPoint y: 543, endPoint x: 442, endPoint y: 439, distance: 128.2
click at [443, 439] on div "General Motors Company's Revenue by Segment In fiscal year [DATE], General Moto…" at bounding box center [649, 515] width 641 height 259
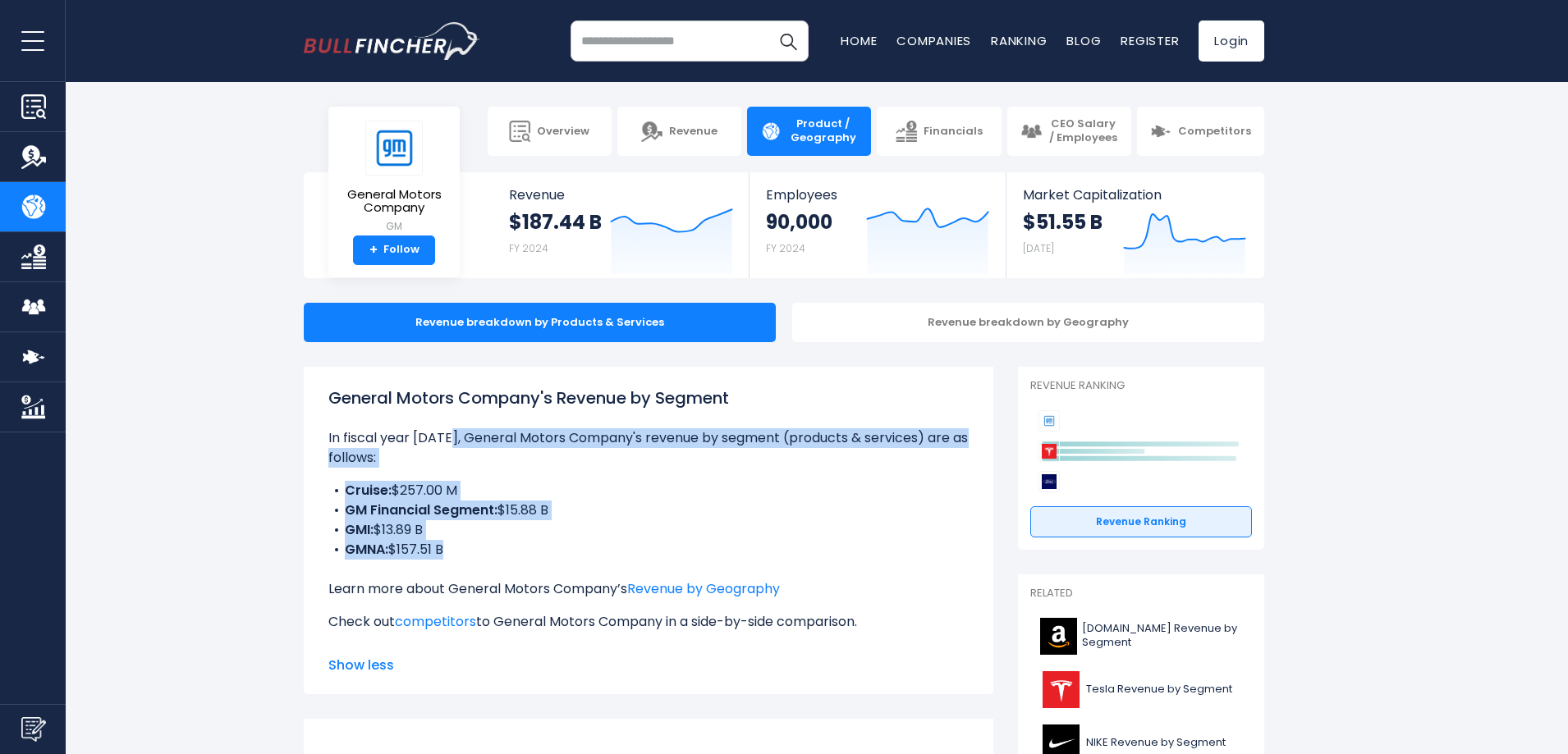
click at [442, 439] on p "In fiscal year [DATE], General Motors Company's revenue by segment (products & …" at bounding box center [649, 447] width 641 height 39
drag, startPoint x: 442, startPoint y: 439, endPoint x: 531, endPoint y: 537, distance: 132.4
click at [531, 537] on div "General Motors Company's Revenue by Segment In fiscal year [DATE], General Moto…" at bounding box center [649, 515] width 641 height 259
click at [531, 540] on li "GMNA: $157.51 B" at bounding box center [649, 550] width 641 height 20
drag, startPoint x: 531, startPoint y: 537, endPoint x: 468, endPoint y: 420, distance: 132.9
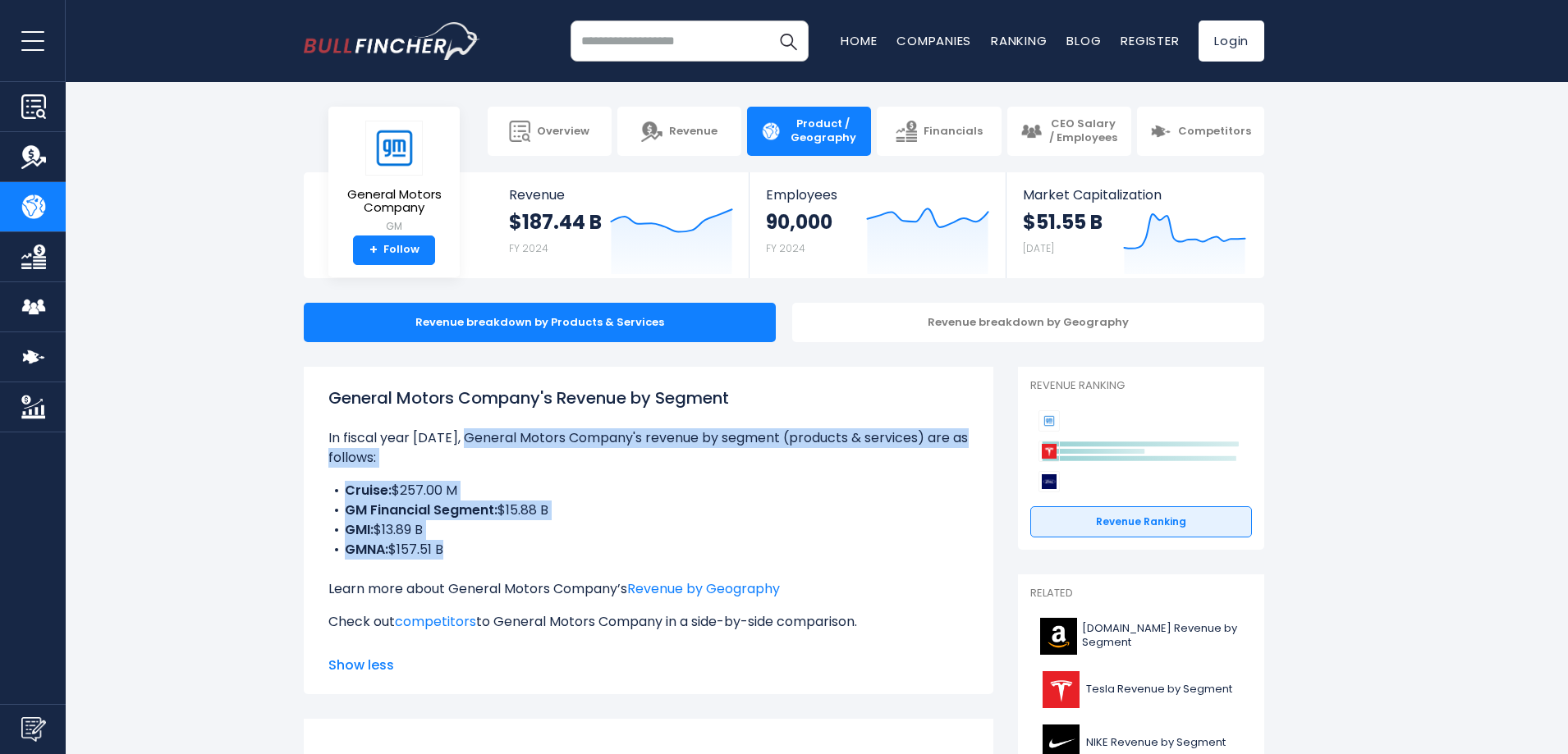
click at [468, 420] on div "General Motors Company's Revenue by Segment In fiscal year [DATE], General Moto…" at bounding box center [649, 515] width 641 height 259
drag, startPoint x: 468, startPoint y: 420, endPoint x: 502, endPoint y: 557, distance: 141.2
click at [502, 557] on div "General Motors Company's Revenue by Segment In fiscal year [DATE], General Moto…" at bounding box center [649, 515] width 641 height 259
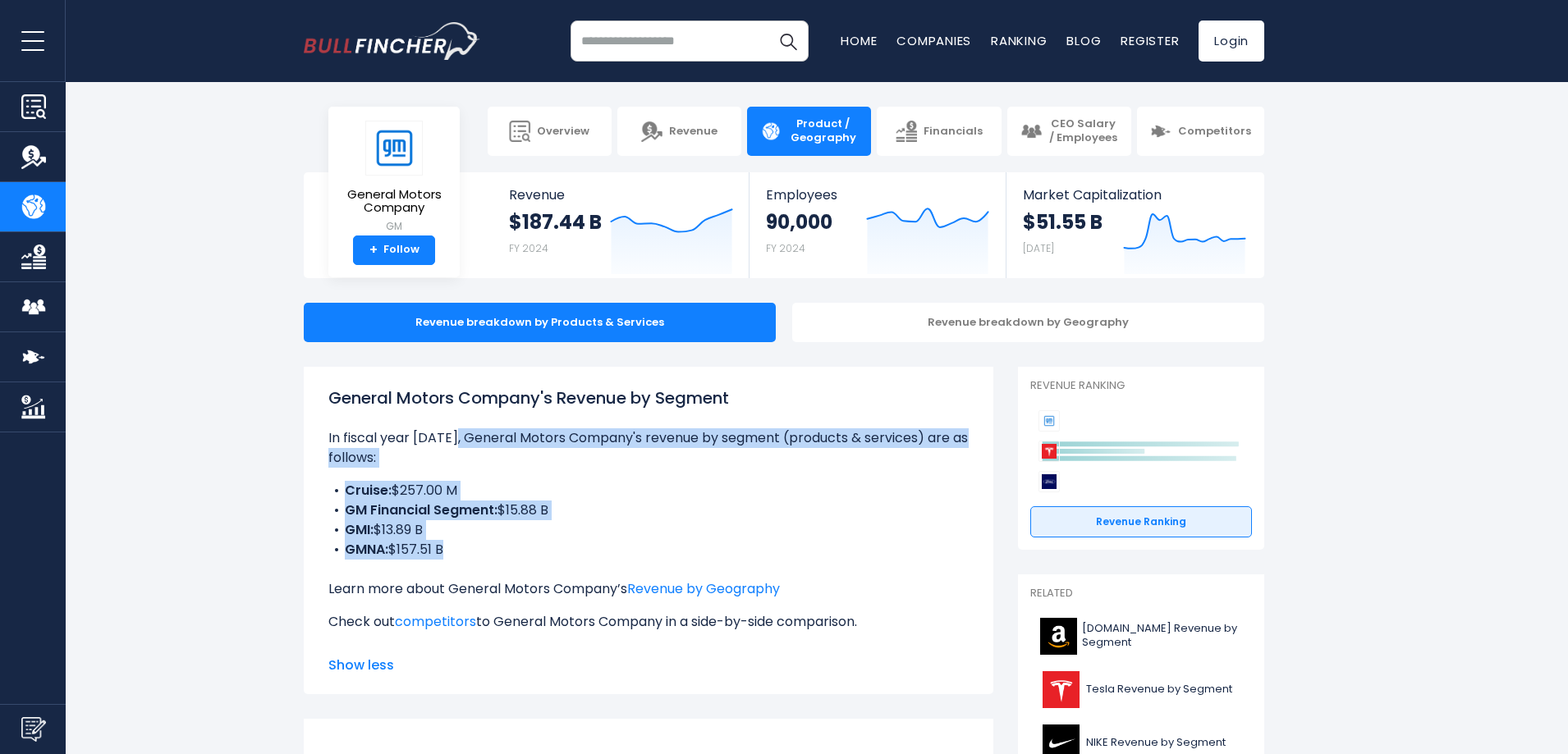
drag, startPoint x: 502, startPoint y: 557, endPoint x: 449, endPoint y: 433, distance: 134.9
click at [449, 433] on div "General Motors Company's Revenue by Segment In fiscal year [DATE], General Moto…" at bounding box center [649, 515] width 641 height 259
click at [449, 433] on p "In fiscal year [DATE], General Motors Company's revenue by segment (products & …" at bounding box center [649, 447] width 641 height 39
drag, startPoint x: 449, startPoint y: 433, endPoint x: 479, endPoint y: 536, distance: 107.3
click at [479, 536] on div "General Motors Company's Revenue by Segment In fiscal year [DATE], General Moto…" at bounding box center [649, 515] width 641 height 259
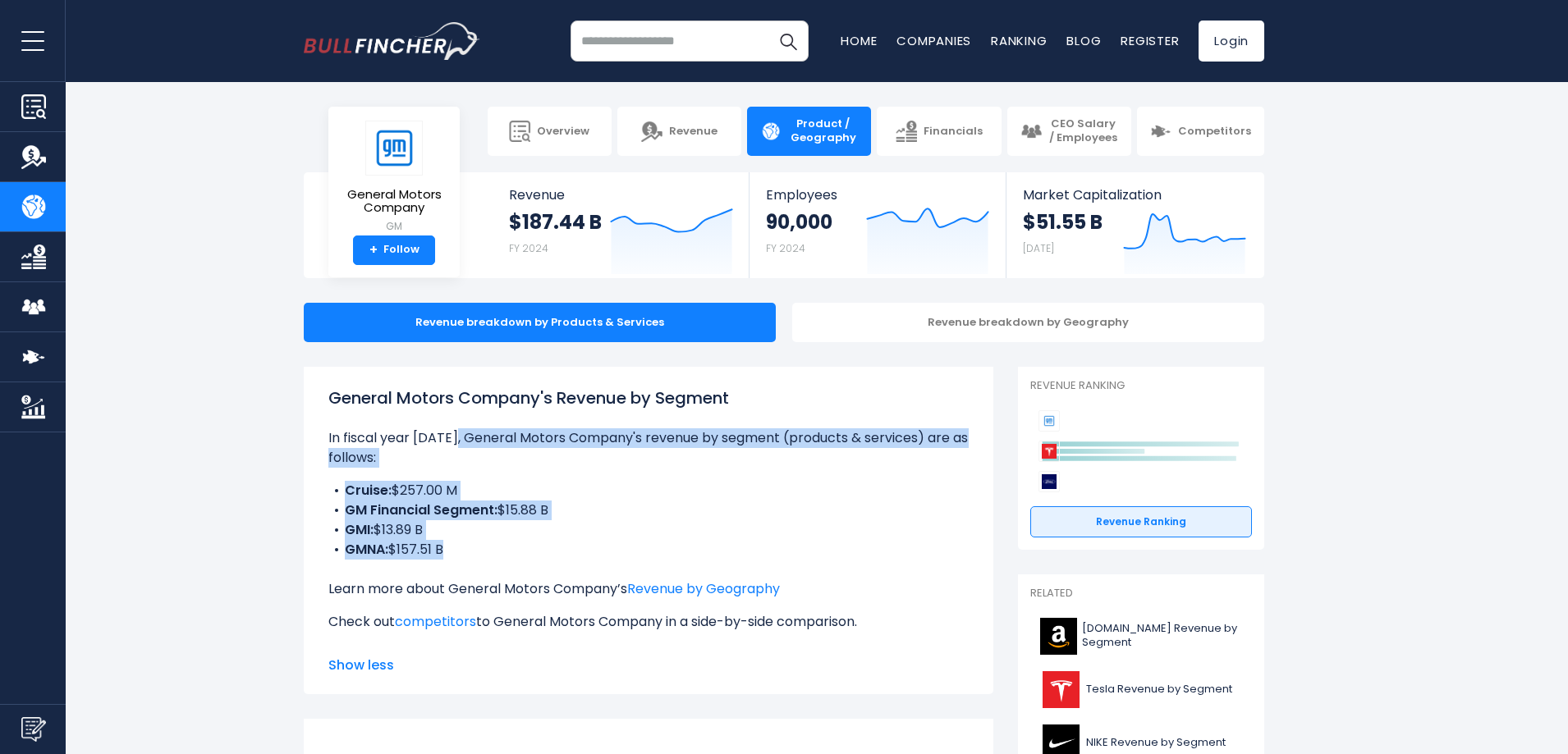
click at [479, 540] on li "GMNA: $157.51 B" at bounding box center [649, 550] width 641 height 20
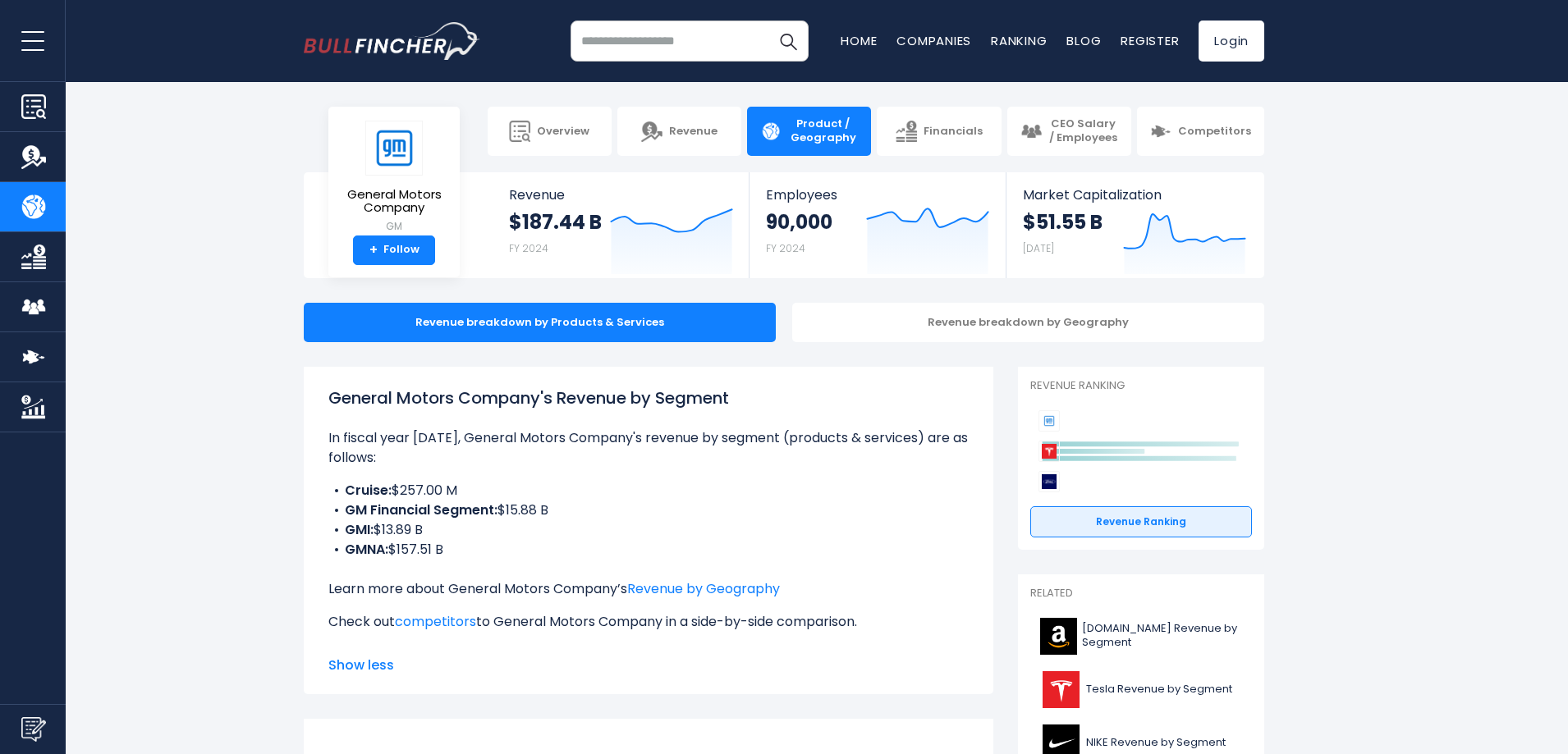
drag, startPoint x: 479, startPoint y: 536, endPoint x: 468, endPoint y: 480, distance: 57.1
click at [468, 481] on ul "Cruise: $257.00 M GM Financial Segment: $15.88 B GMI: $13.89 B GMNA: $157.51 B" at bounding box center [649, 520] width 641 height 79
click at [468, 481] on li "Cruise: $257.00 M" at bounding box center [649, 490] width 641 height 20
drag, startPoint x: 468, startPoint y: 480, endPoint x: 478, endPoint y: 540, distance: 60.8
click at [478, 540] on ul "Cruise: $257.00 M GM Financial Segment: $15.88 B GMI: $13.89 B GMNA: $157.51 B" at bounding box center [649, 520] width 641 height 79
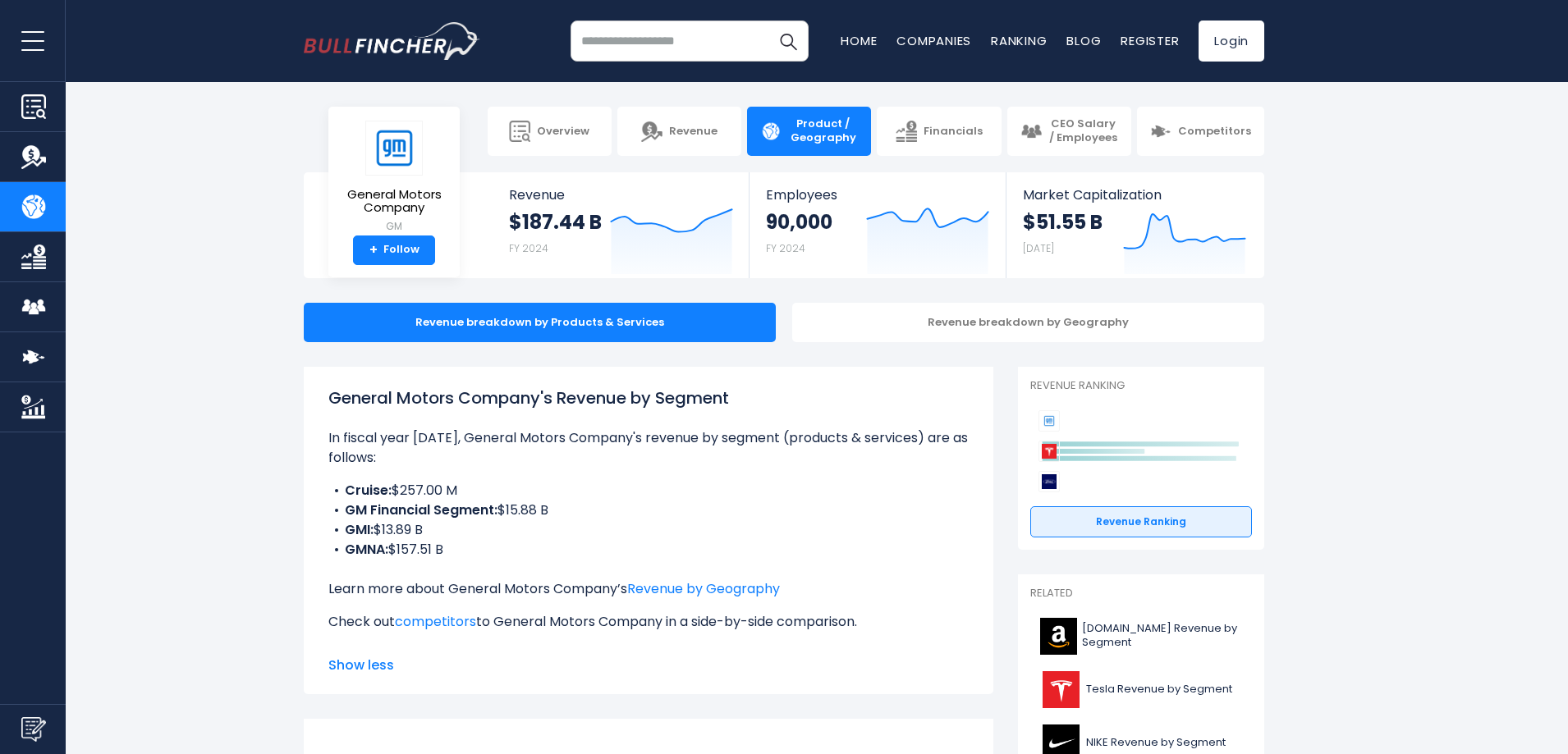
click at [478, 540] on li "GMNA: $157.51 B" at bounding box center [649, 550] width 641 height 20
drag, startPoint x: 478, startPoint y: 540, endPoint x: 445, endPoint y: 488, distance: 61.6
click at [445, 488] on ul "Cruise: $257.00 M GM Financial Segment: $15.88 B GMI: $13.89 B GMNA: $157.51 B" at bounding box center [649, 520] width 641 height 79
click at [445, 501] on b "GM Financial Segment:" at bounding box center [421, 510] width 153 height 19
drag, startPoint x: 445, startPoint y: 488, endPoint x: 464, endPoint y: 536, distance: 51.6
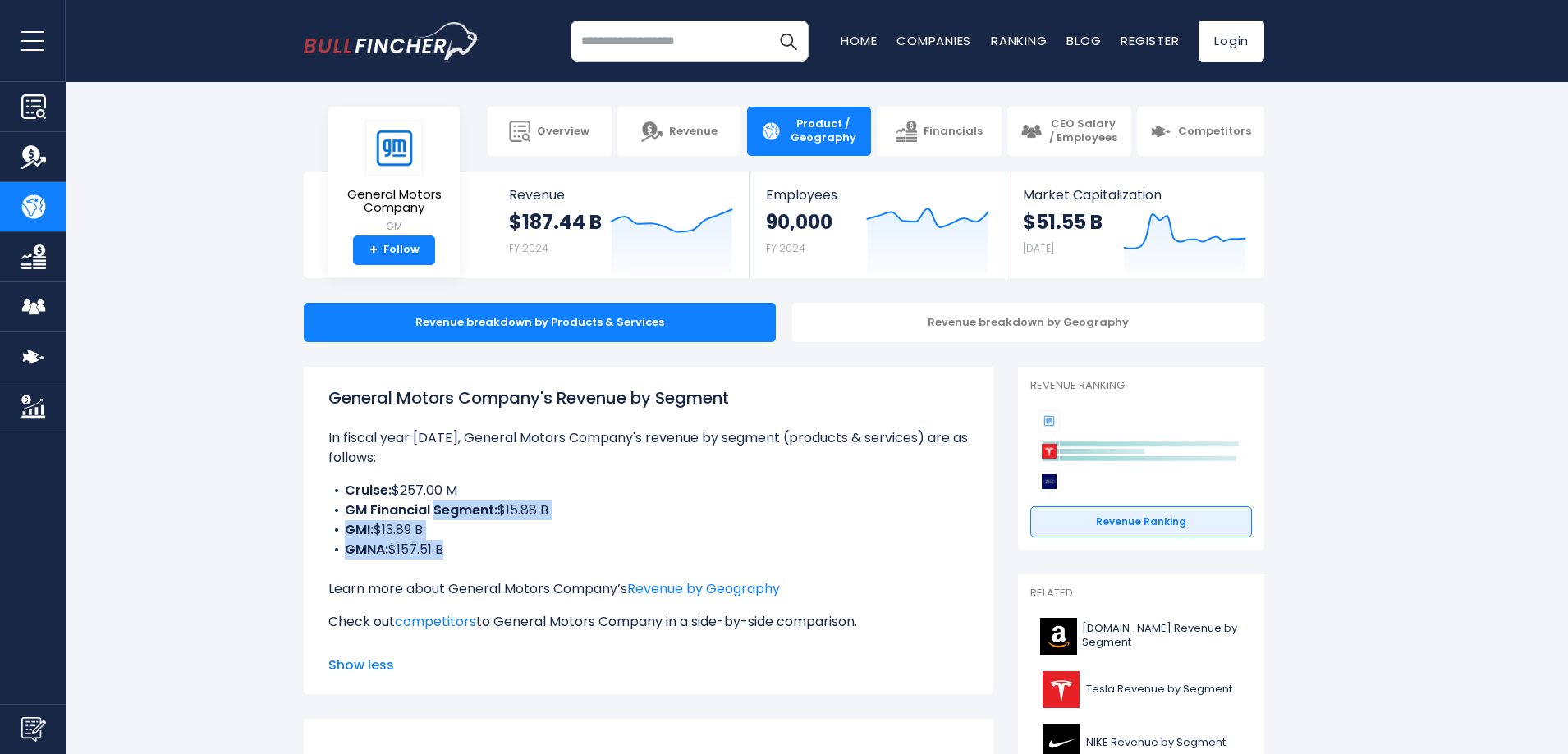
click at [464, 536] on ul "Cruise: $257.00 M GM Financial Segment: $15.88 B GMI: $13.89 B GMNA: $157.51 B" at bounding box center [649, 520] width 641 height 79
click at [464, 540] on li "GMNA: $157.51 B" at bounding box center [649, 550] width 641 height 20
